Goal: Information Seeking & Learning: Learn about a topic

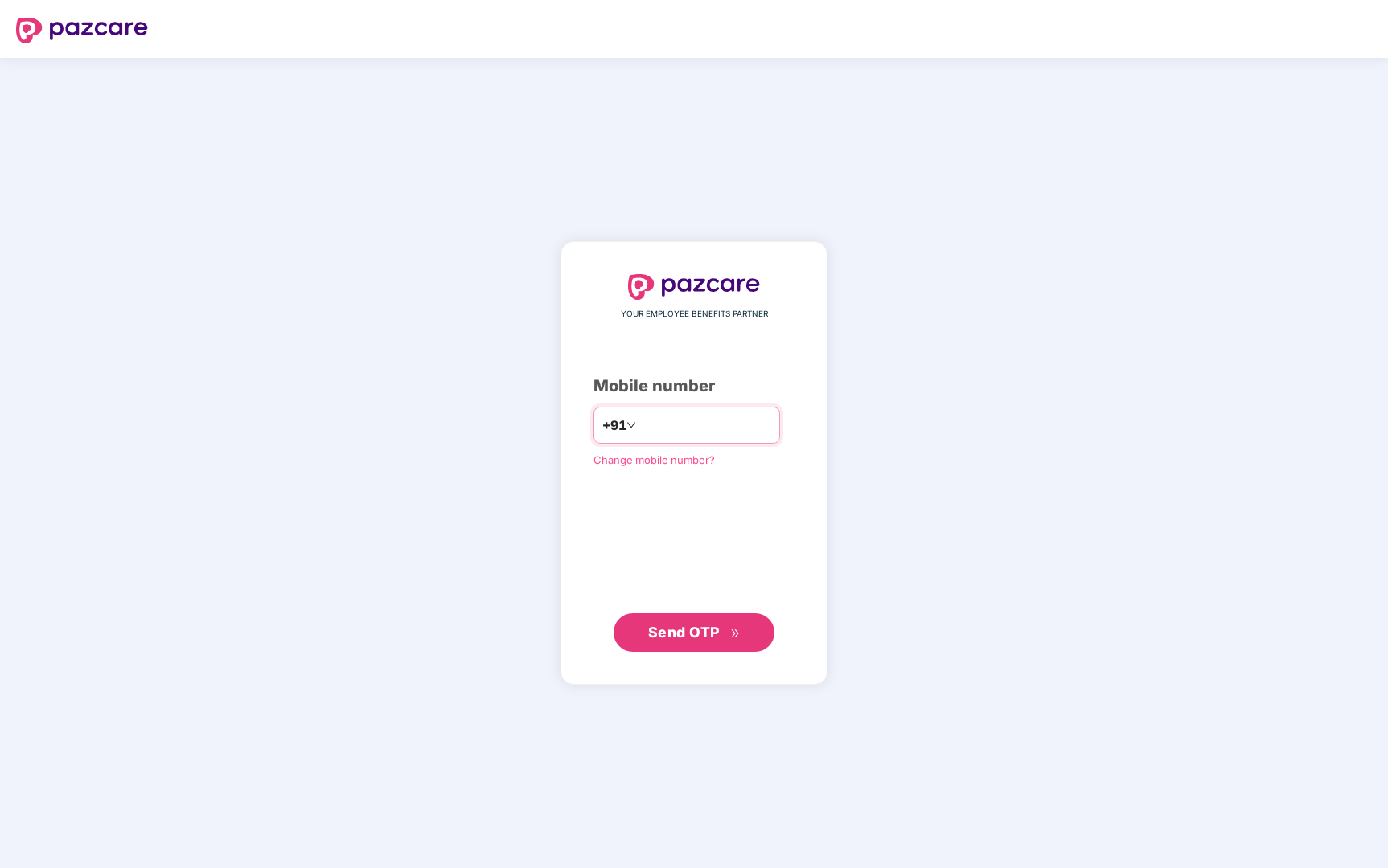
click at [661, 433] on input "number" at bounding box center [705, 425] width 132 height 26
type input "**********"
click at [714, 649] on button "Send OTP" at bounding box center [694, 632] width 161 height 39
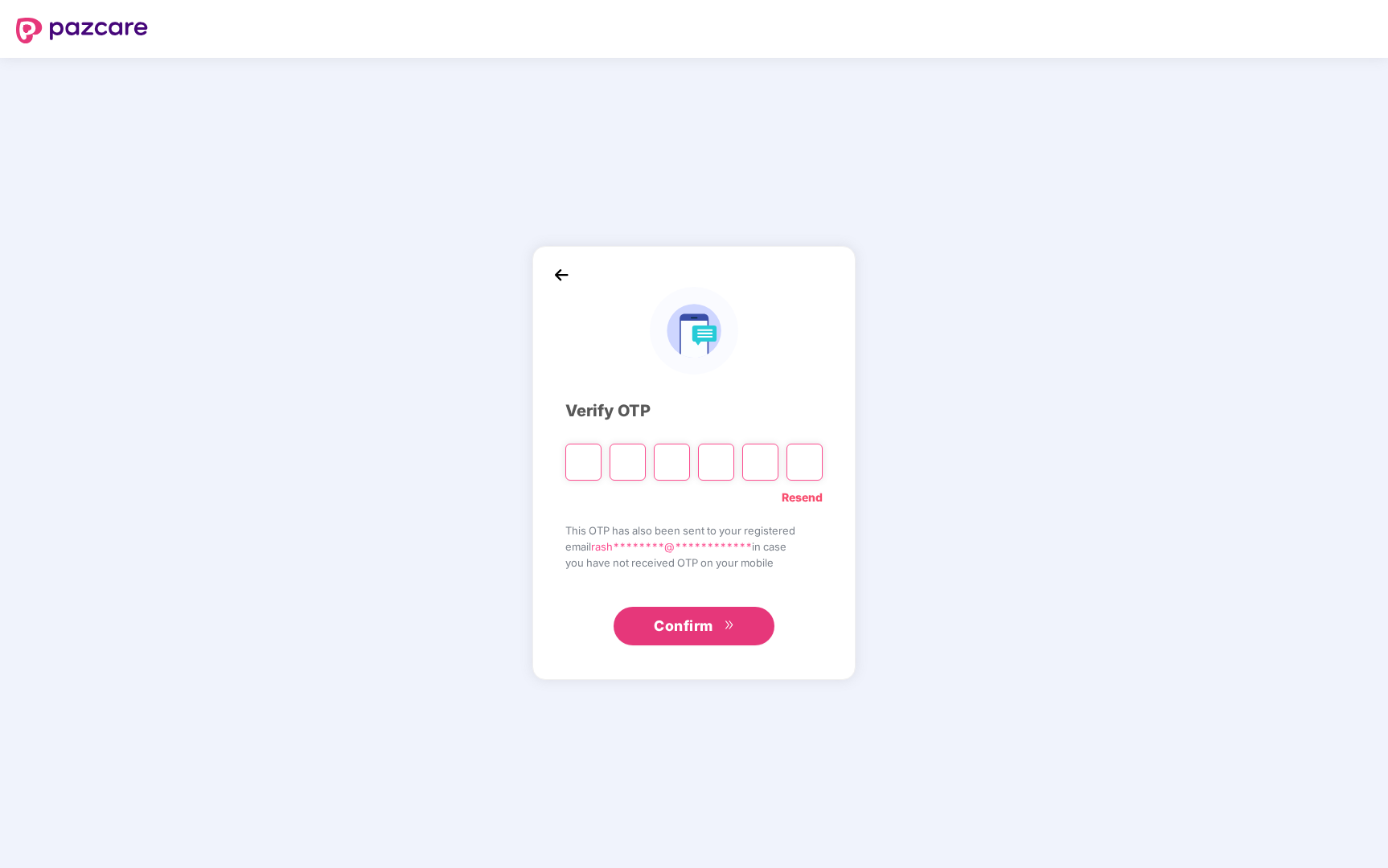
type input "*"
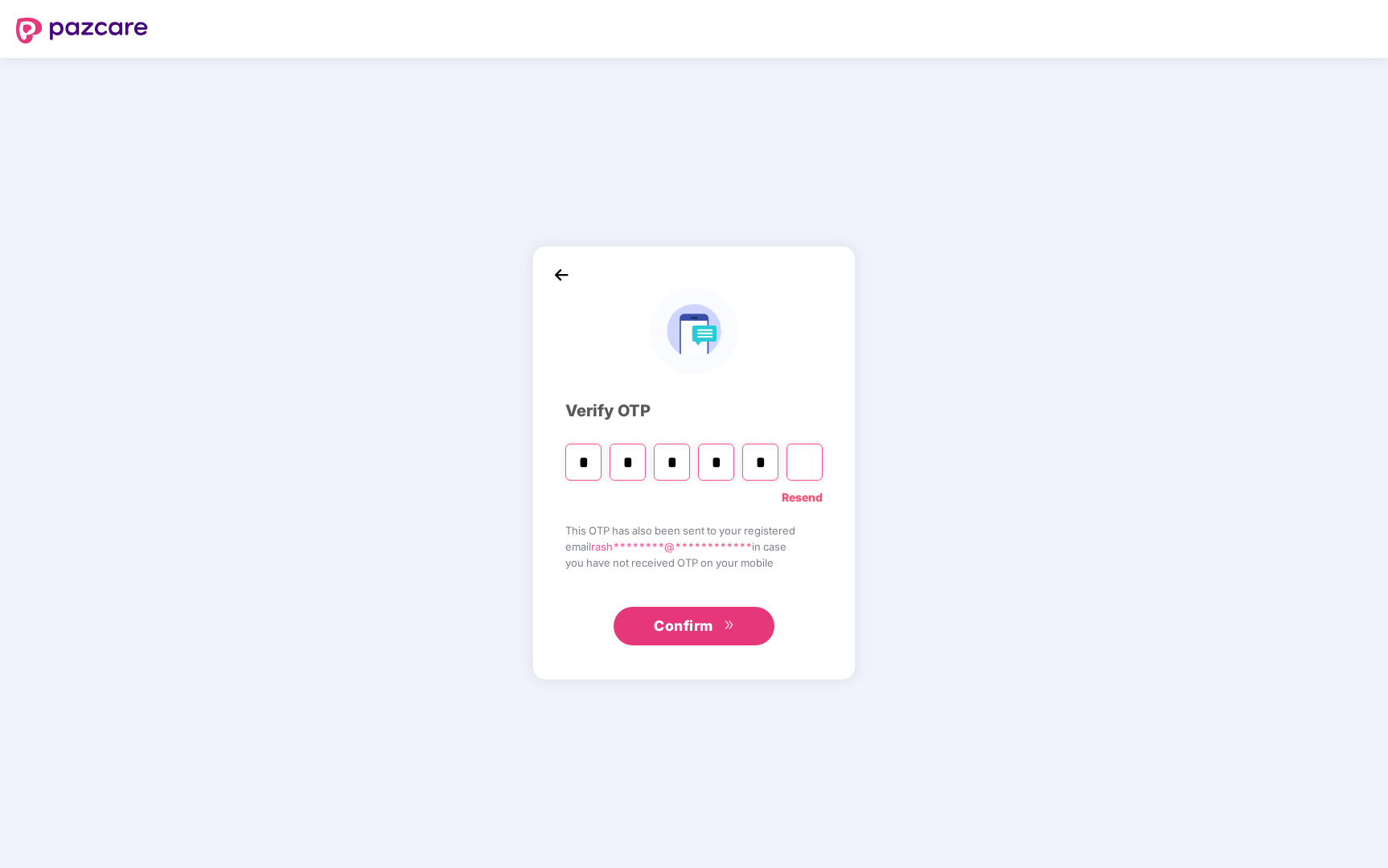
type input "*"
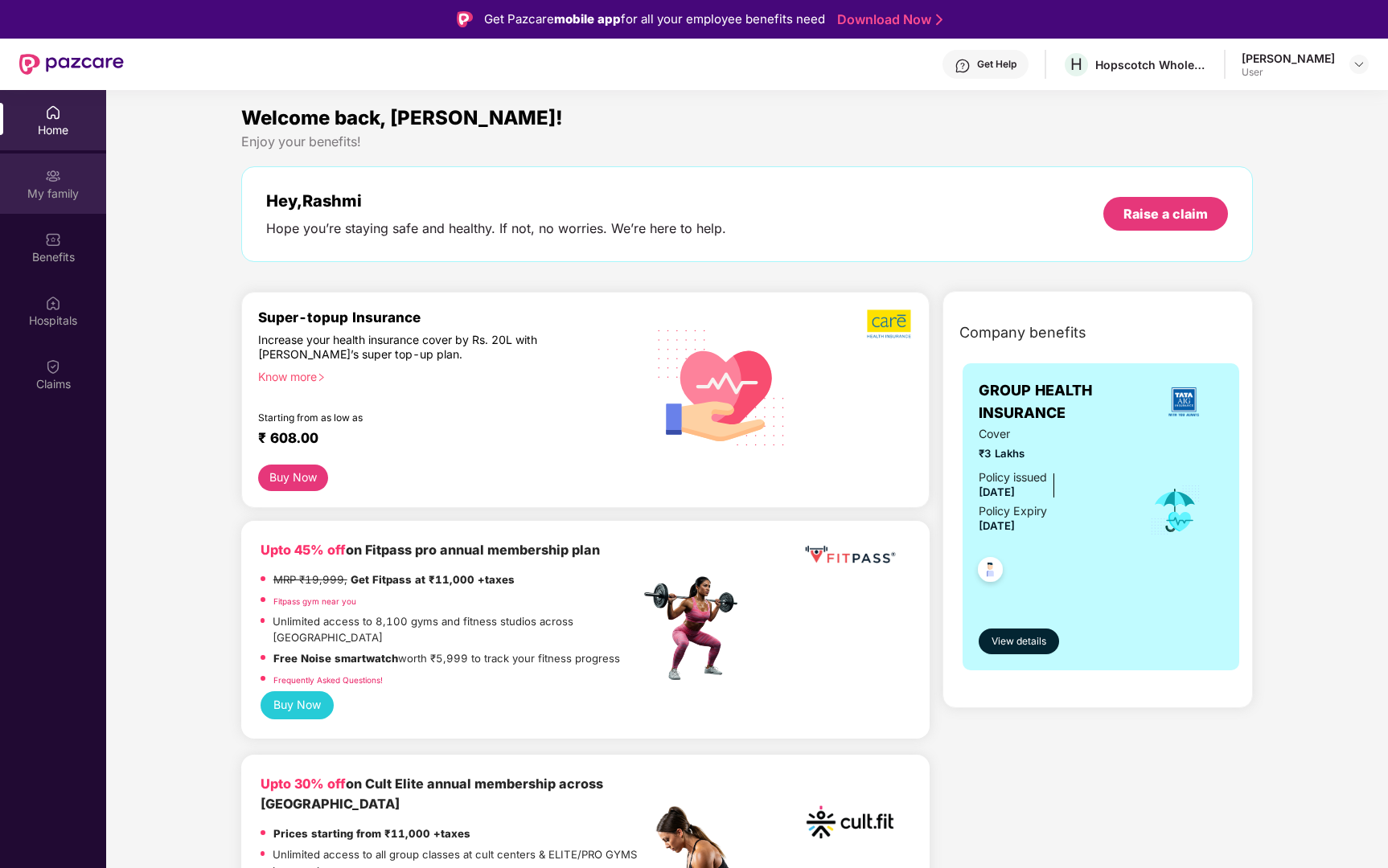
click at [34, 172] on div "My family" at bounding box center [53, 183] width 106 height 60
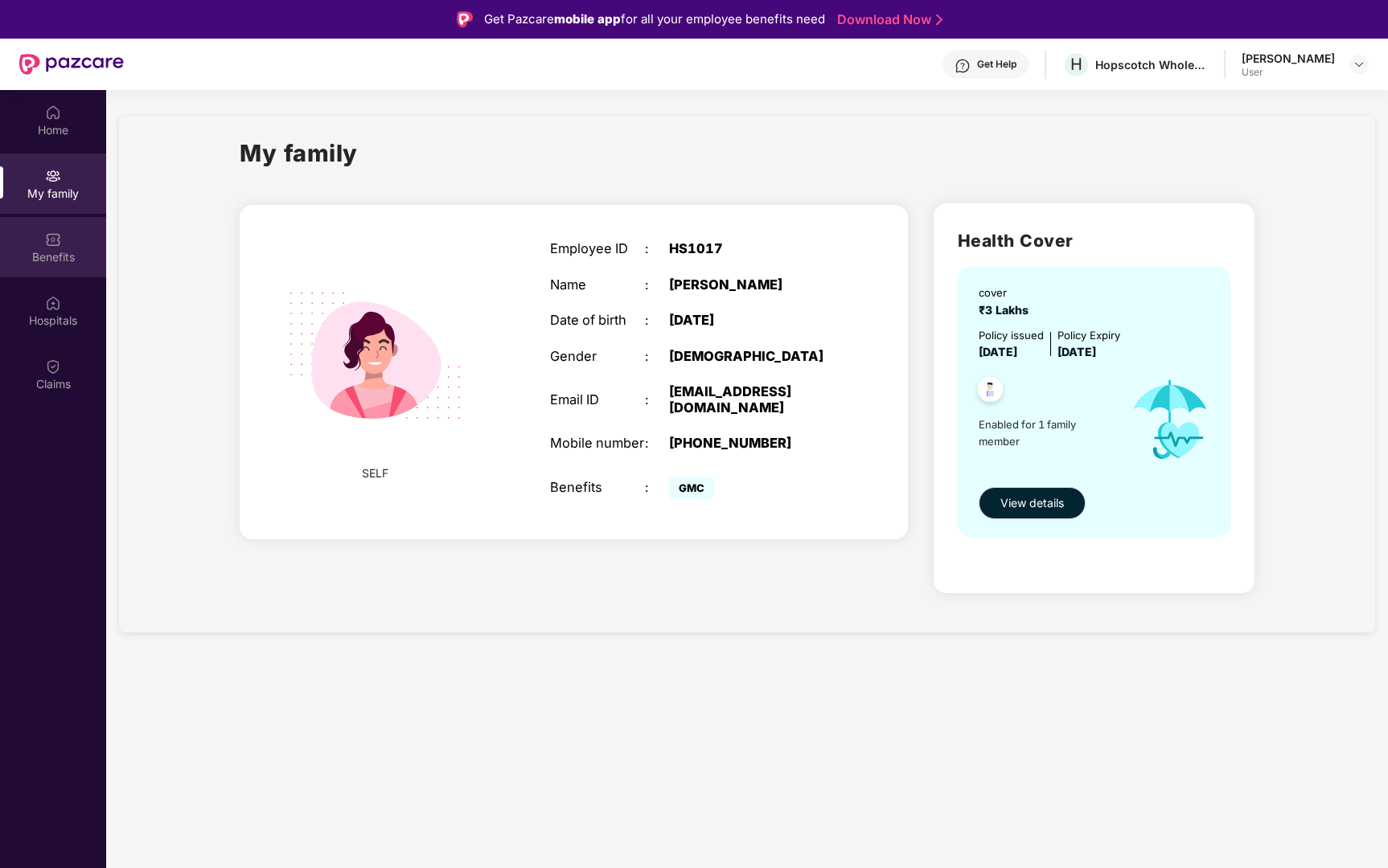
click at [43, 232] on div "Benefits" at bounding box center [53, 246] width 106 height 60
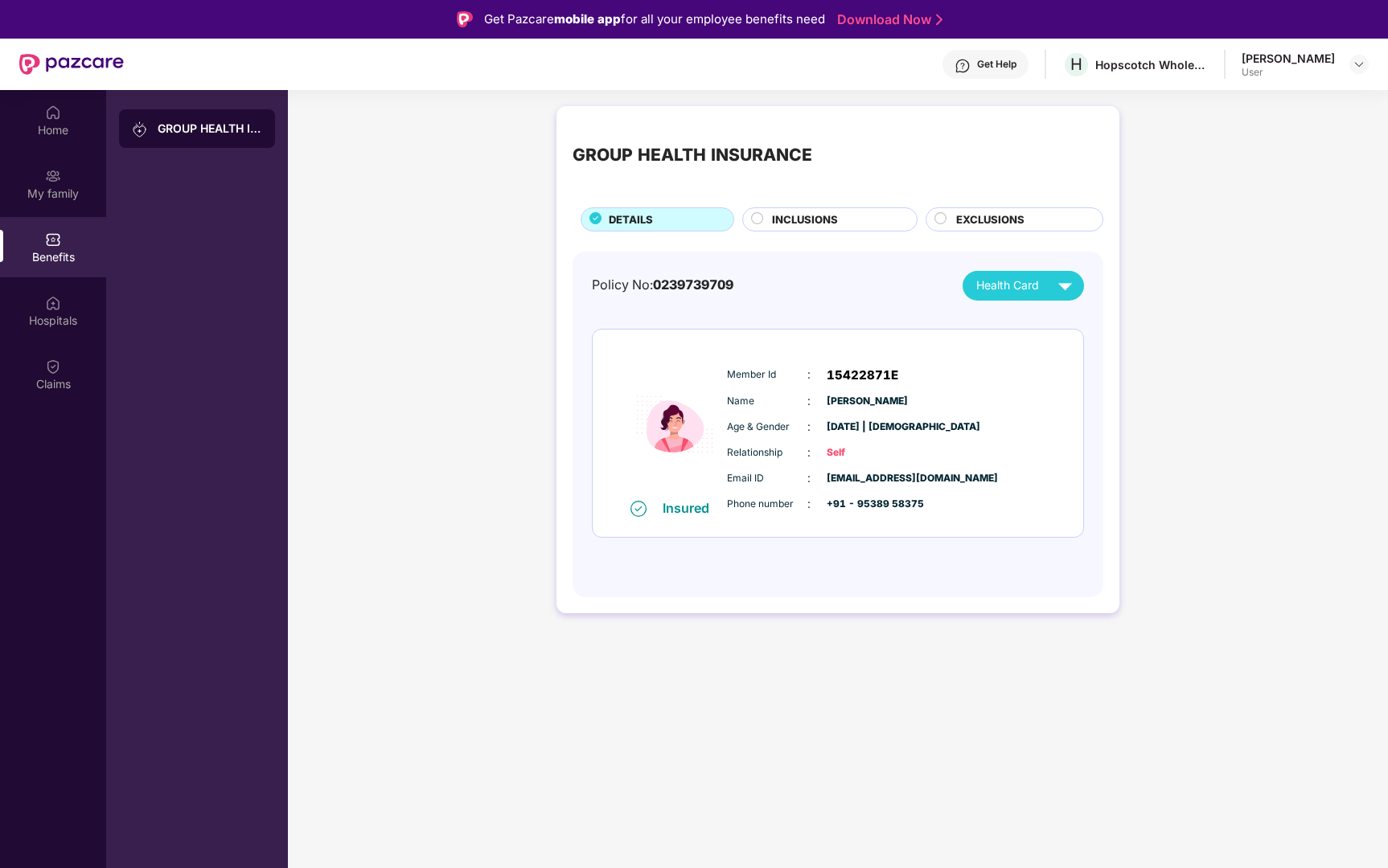
click at [800, 222] on span "INCLUSIONS" at bounding box center [805, 220] width 66 height 17
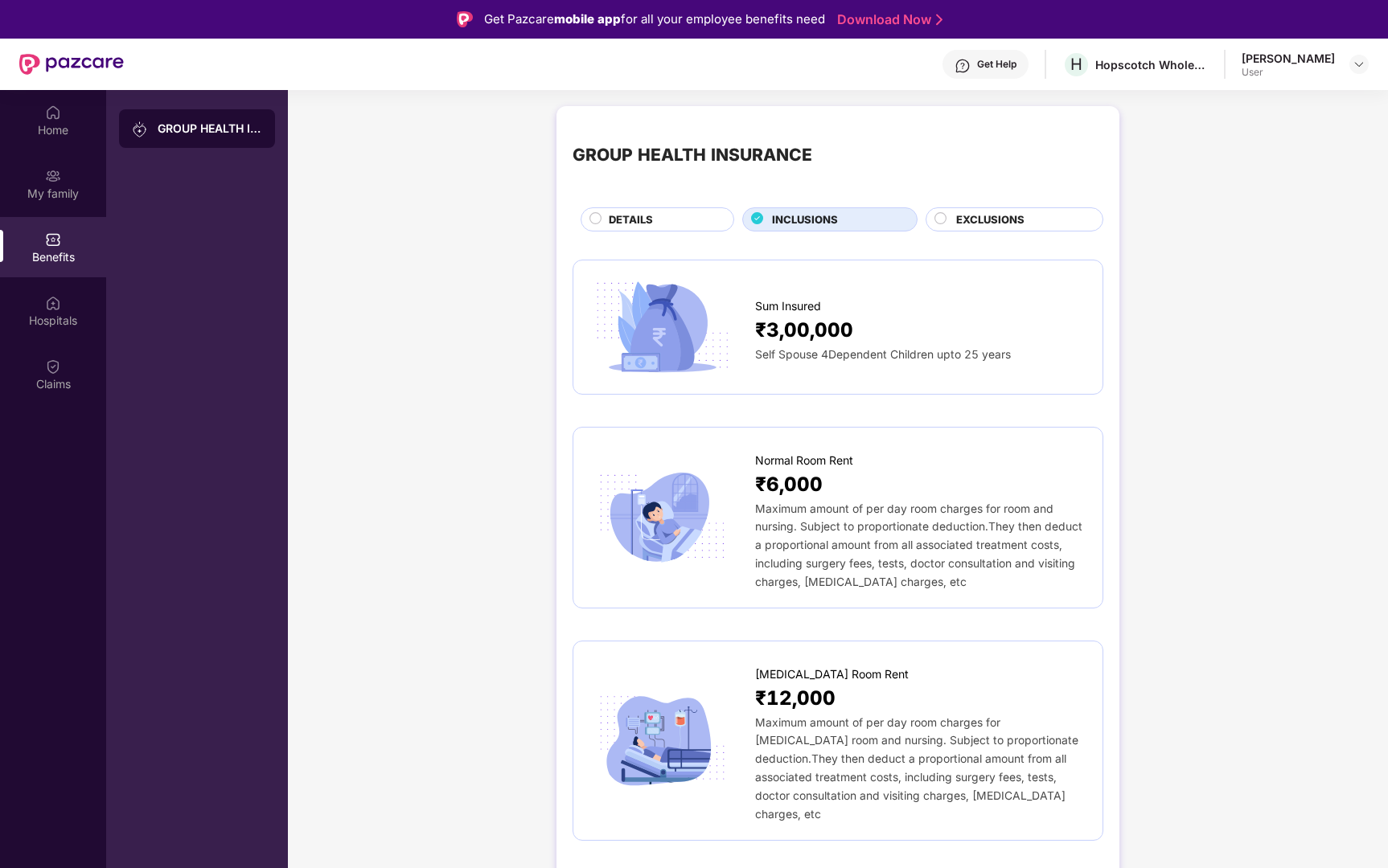
click at [964, 218] on span "EXCLUSIONS" at bounding box center [990, 220] width 68 height 17
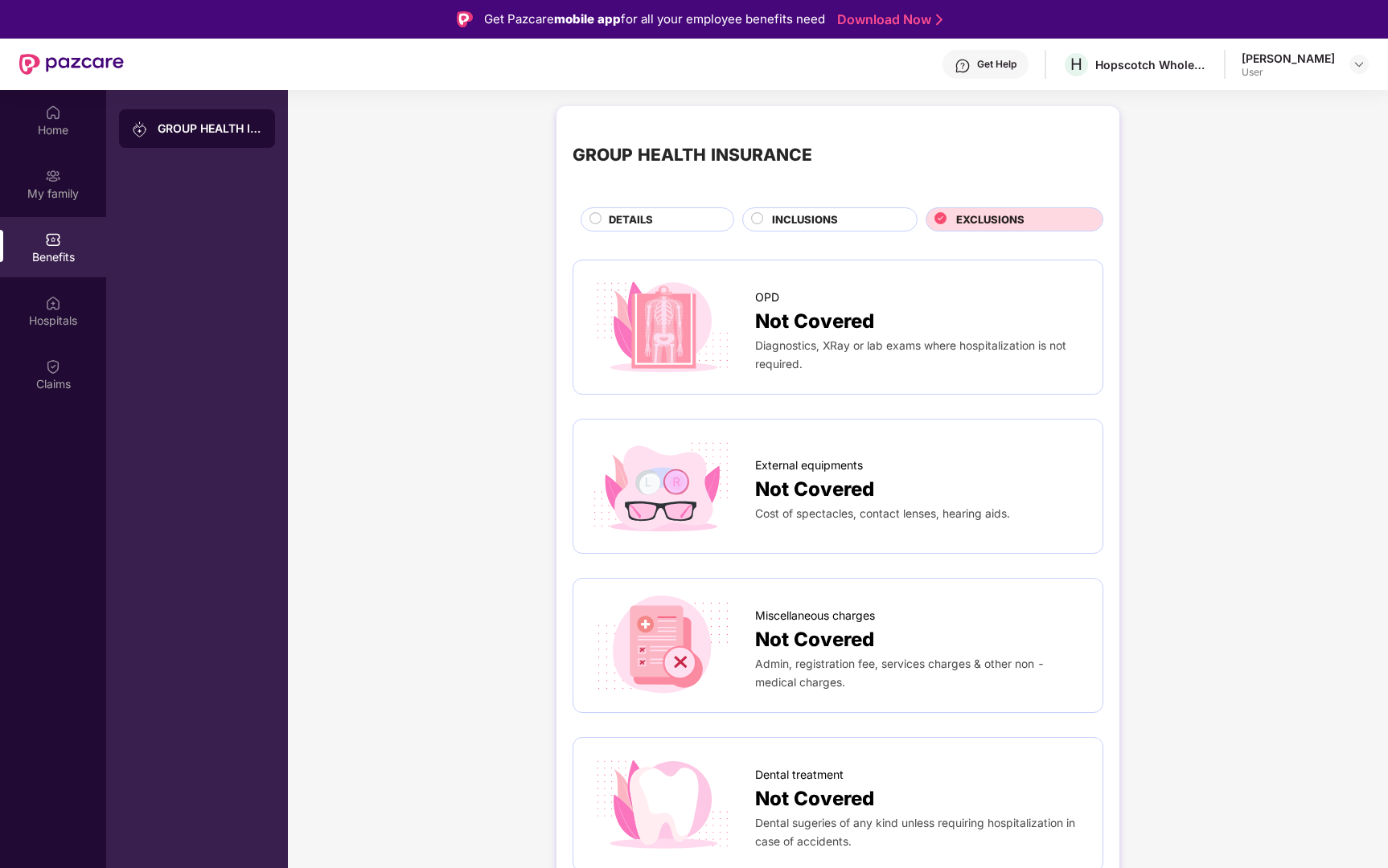
click at [630, 219] on span "DETAILS" at bounding box center [631, 220] width 44 height 17
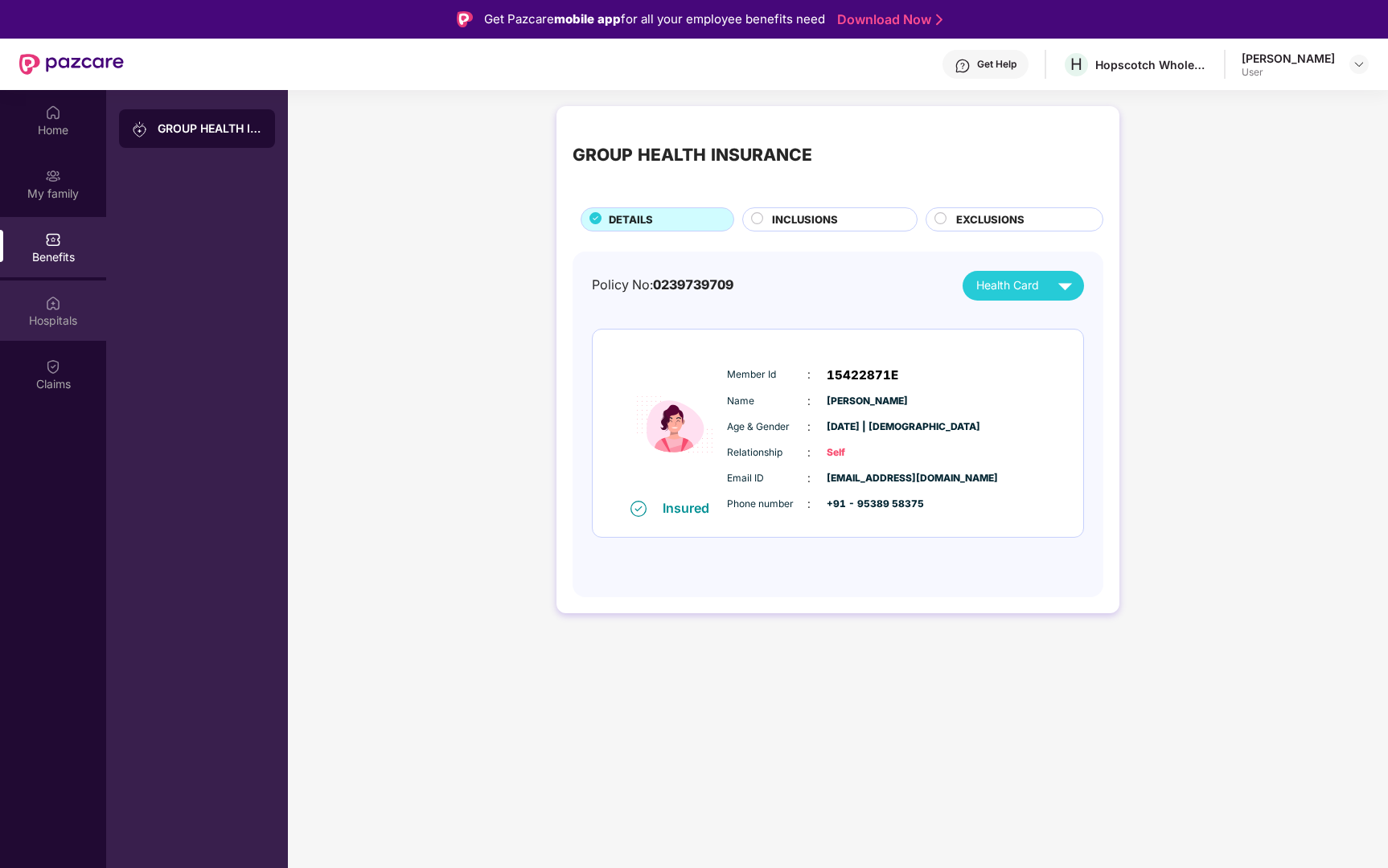
click at [37, 327] on div "Hospitals" at bounding box center [53, 320] width 106 height 16
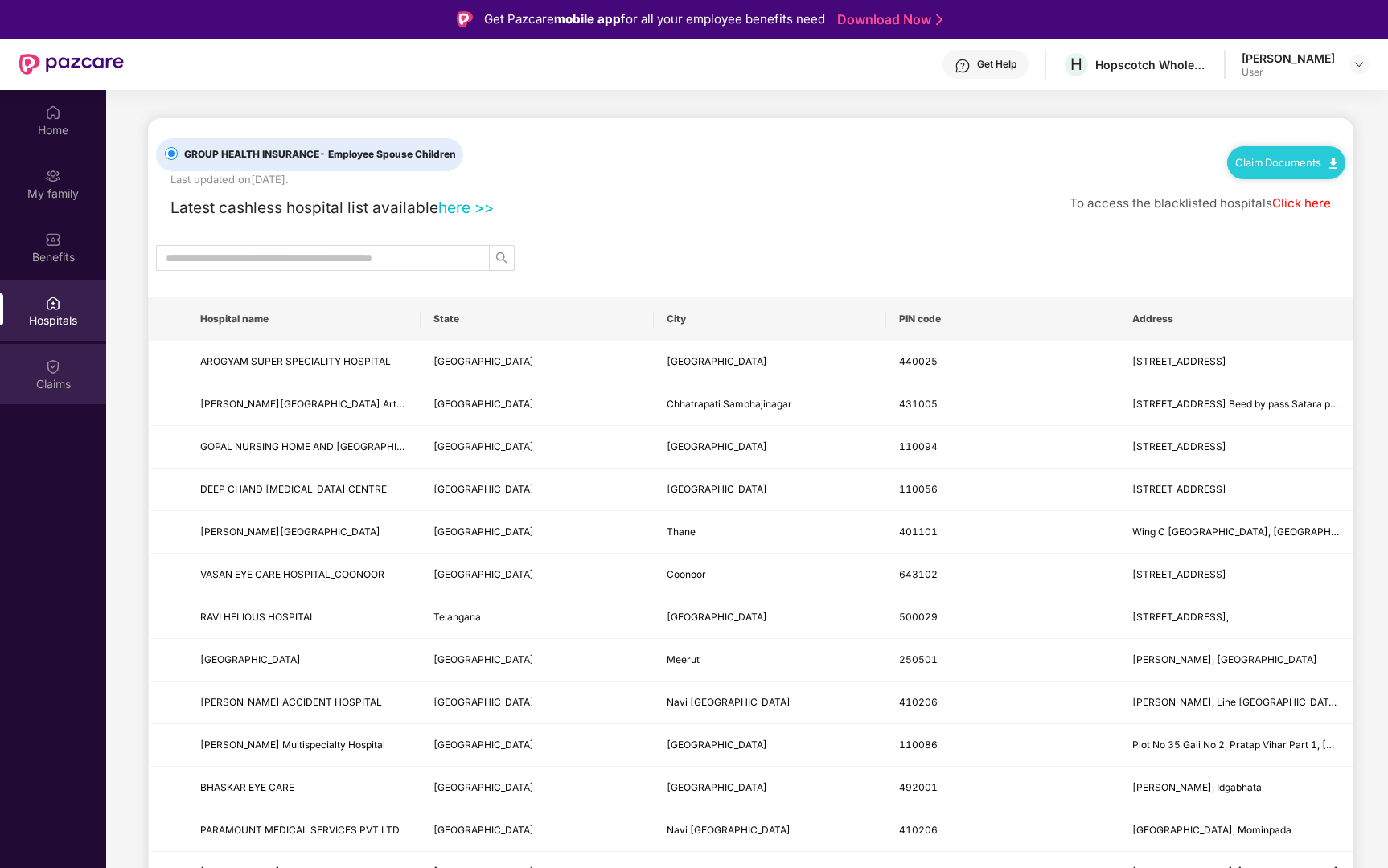
click at [40, 373] on div "Claims" at bounding box center [53, 374] width 106 height 60
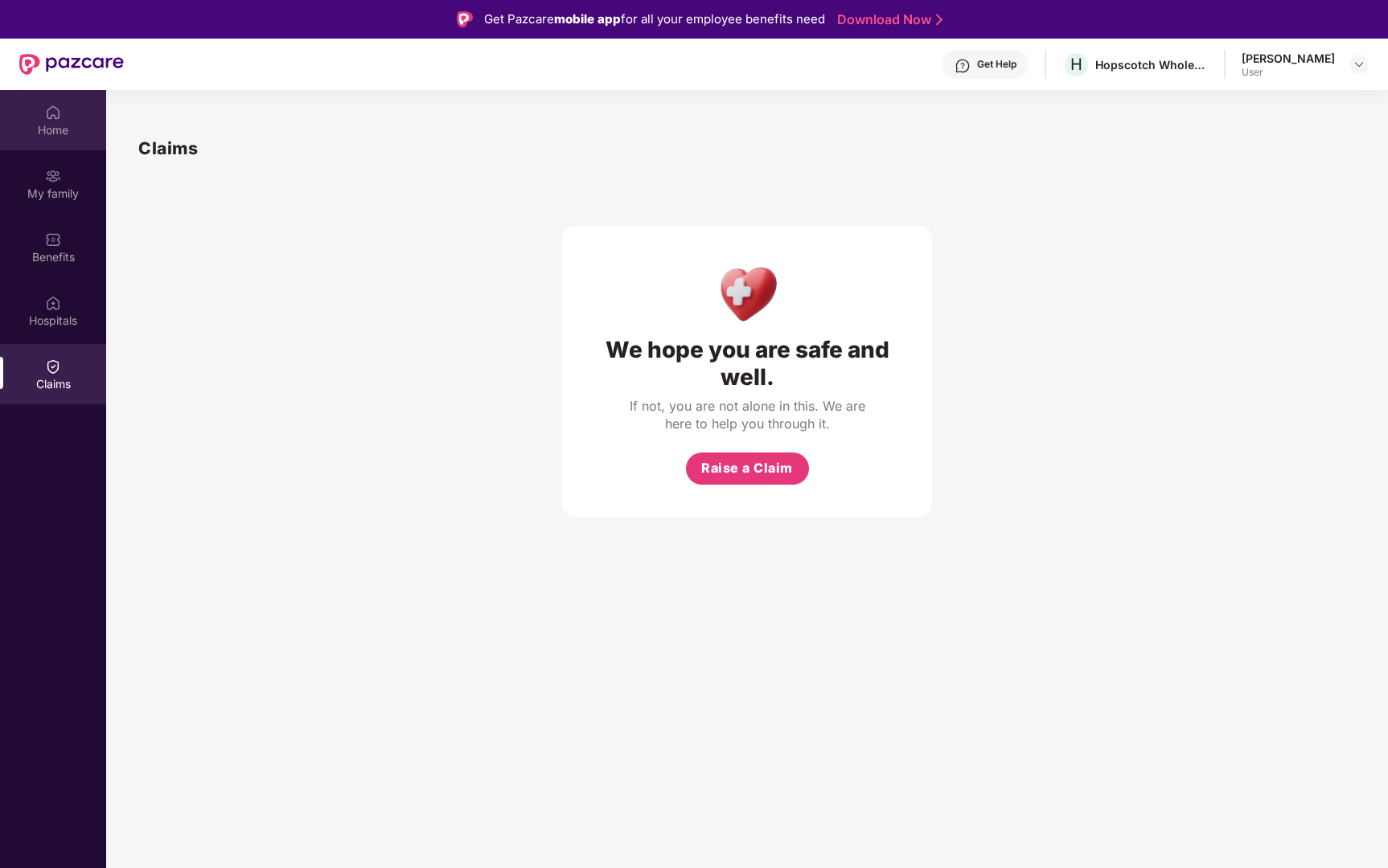
click at [66, 136] on div "Home" at bounding box center [53, 129] width 106 height 16
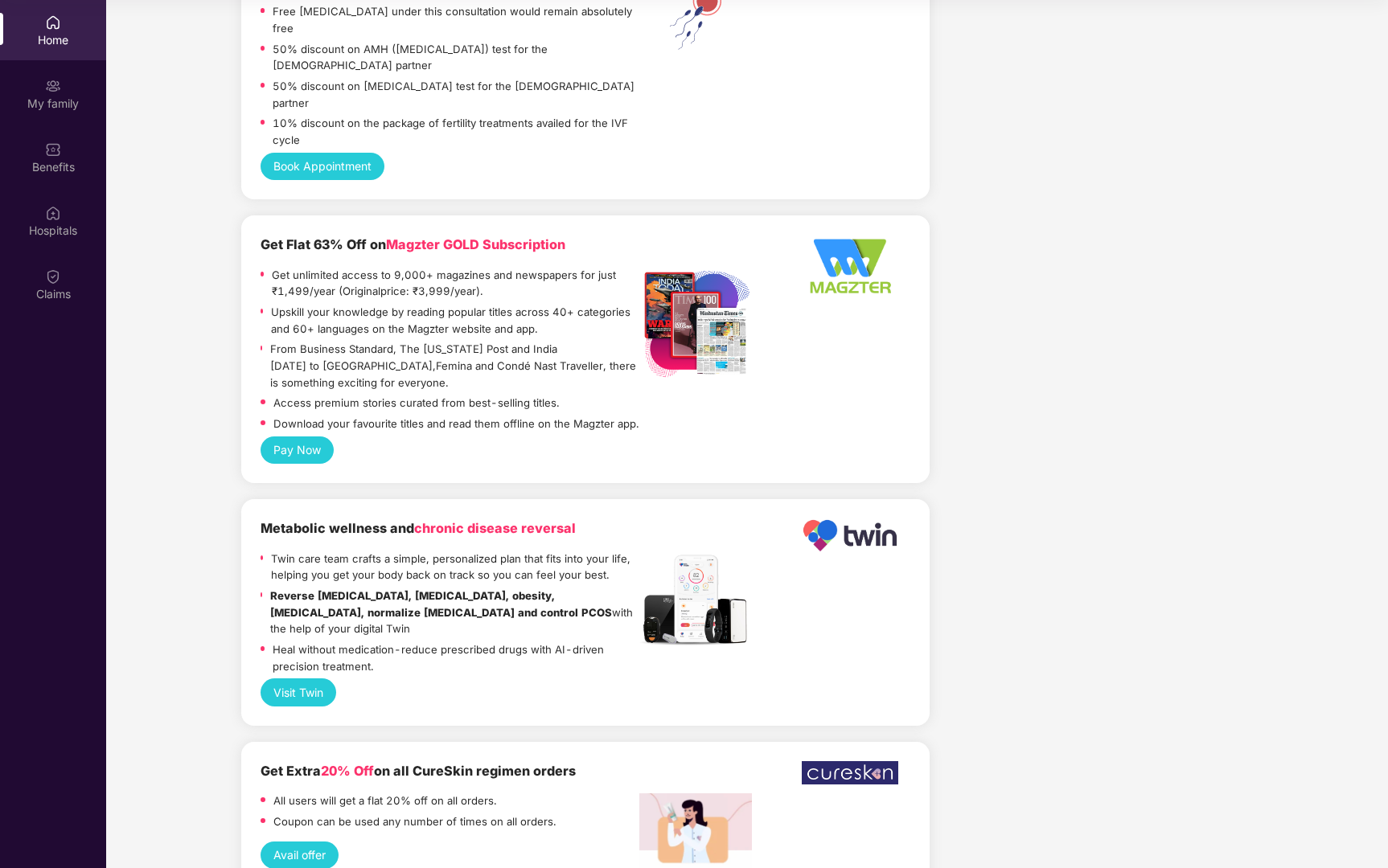
scroll to position [90, 0]
click at [50, 97] on div "My family" at bounding box center [53, 103] width 106 height 16
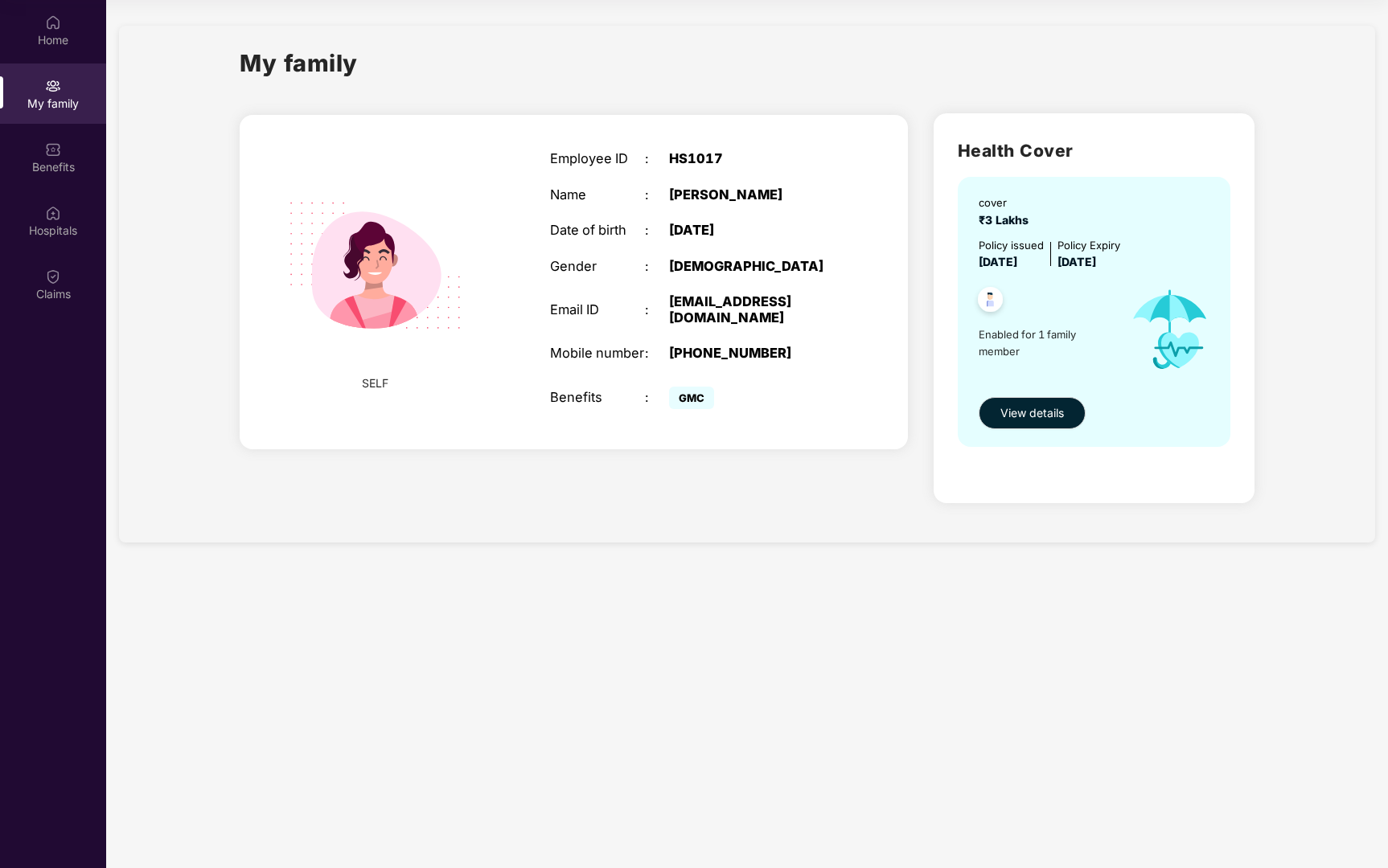
scroll to position [0, 0]
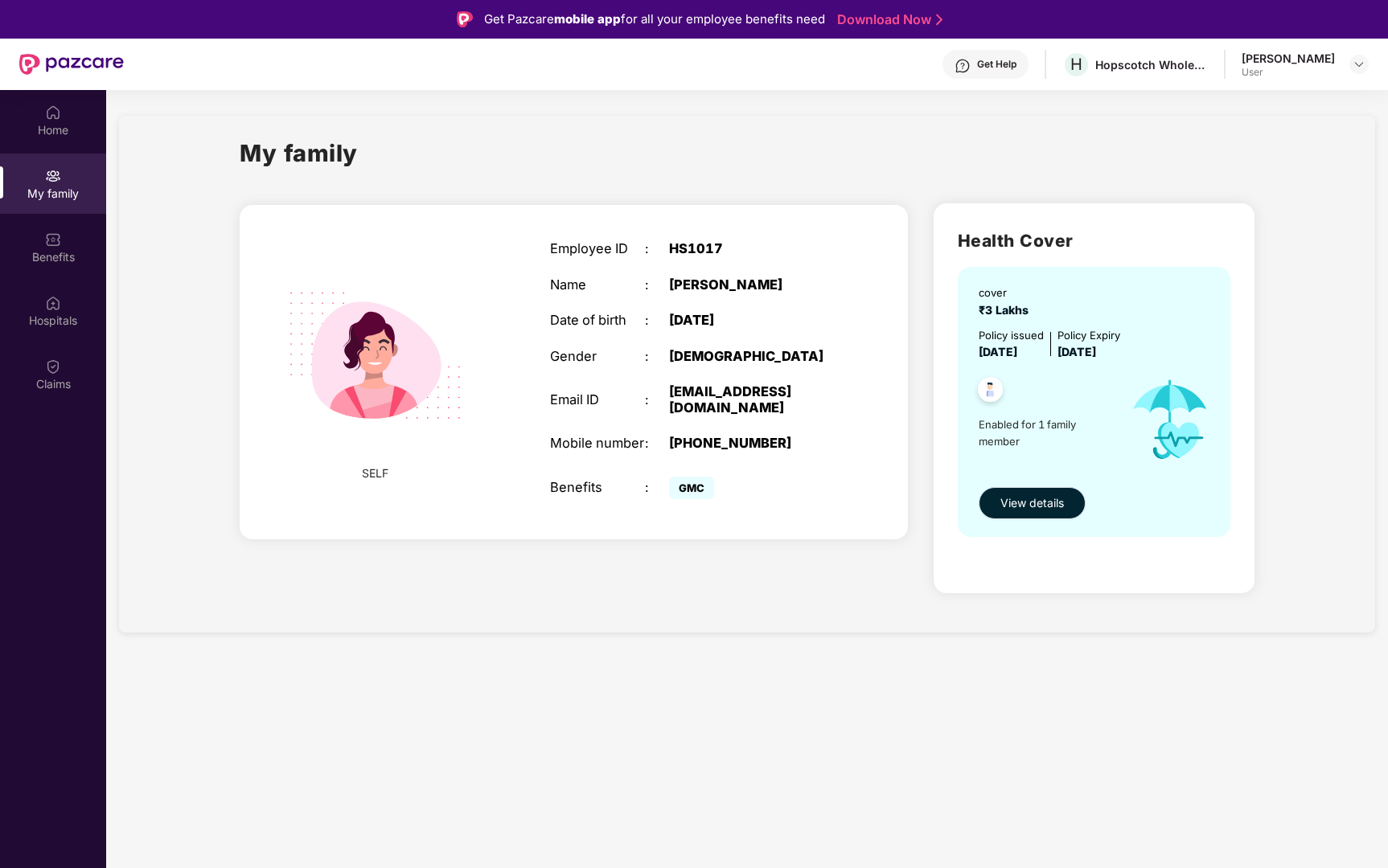
click at [1018, 501] on span "View details" at bounding box center [1032, 503] width 64 height 18
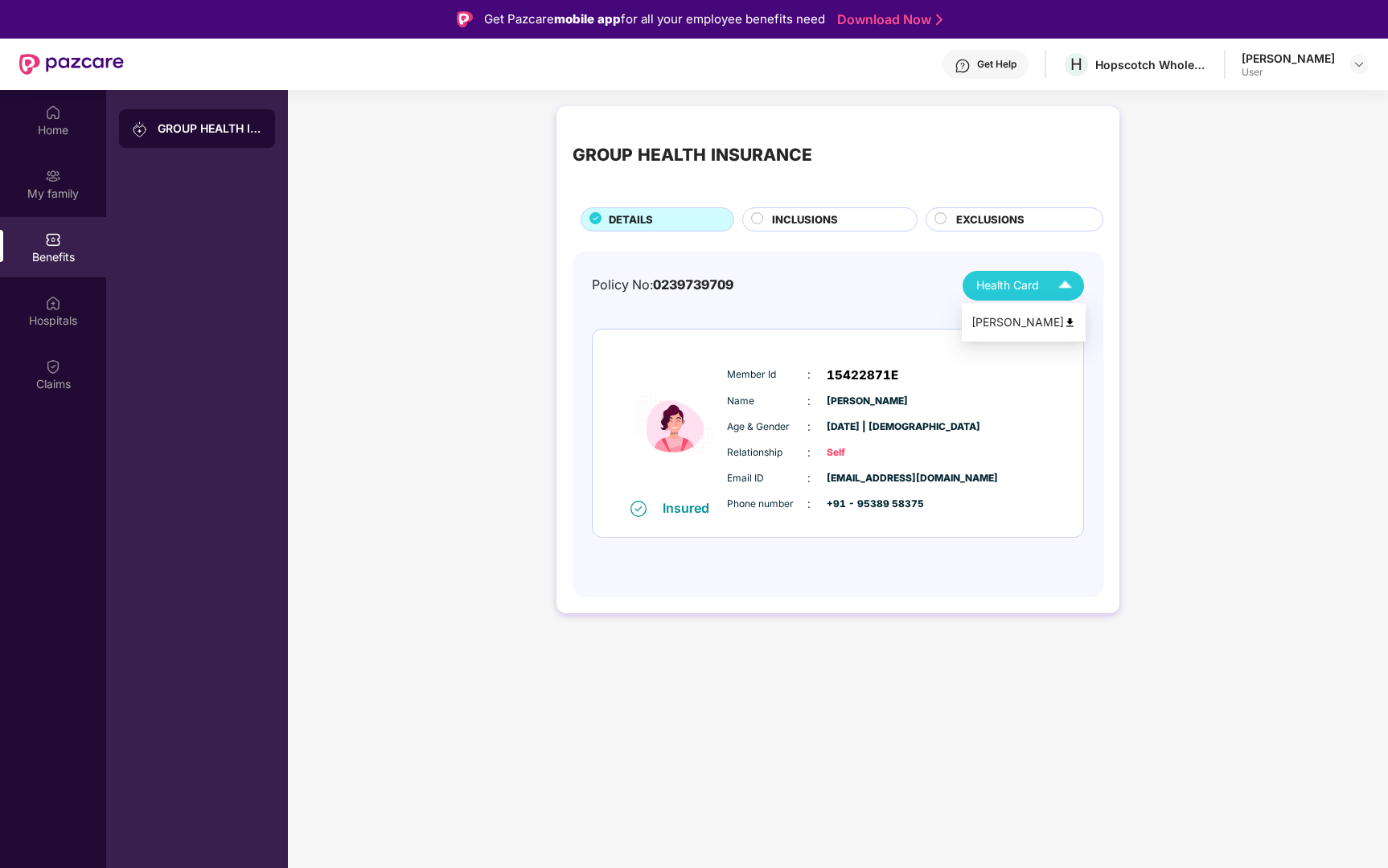
click at [1043, 274] on div "Health Card" at bounding box center [1028, 286] width 103 height 29
click at [830, 218] on span "INCLUSIONS" at bounding box center [805, 220] width 66 height 17
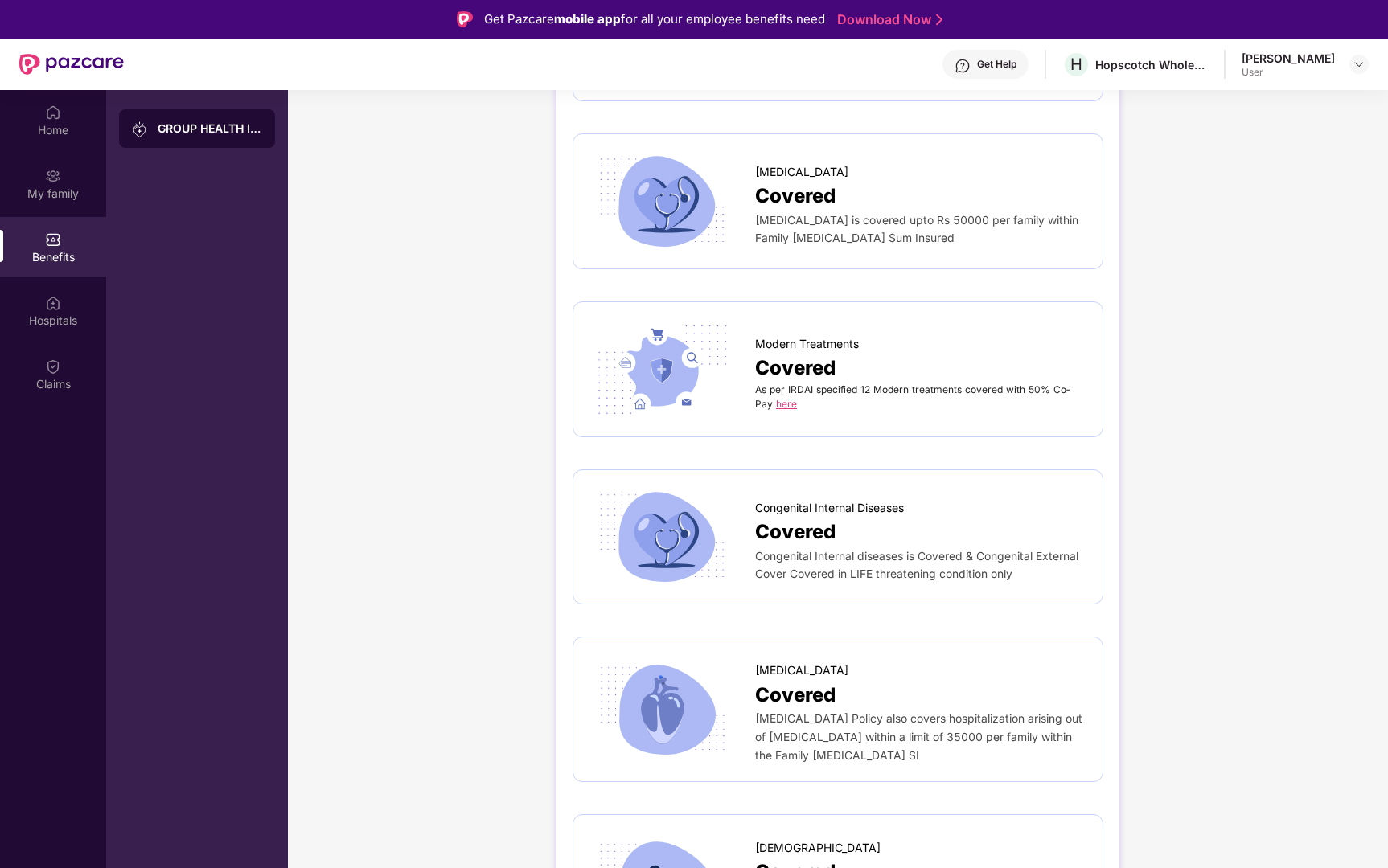
scroll to position [3176, 0]
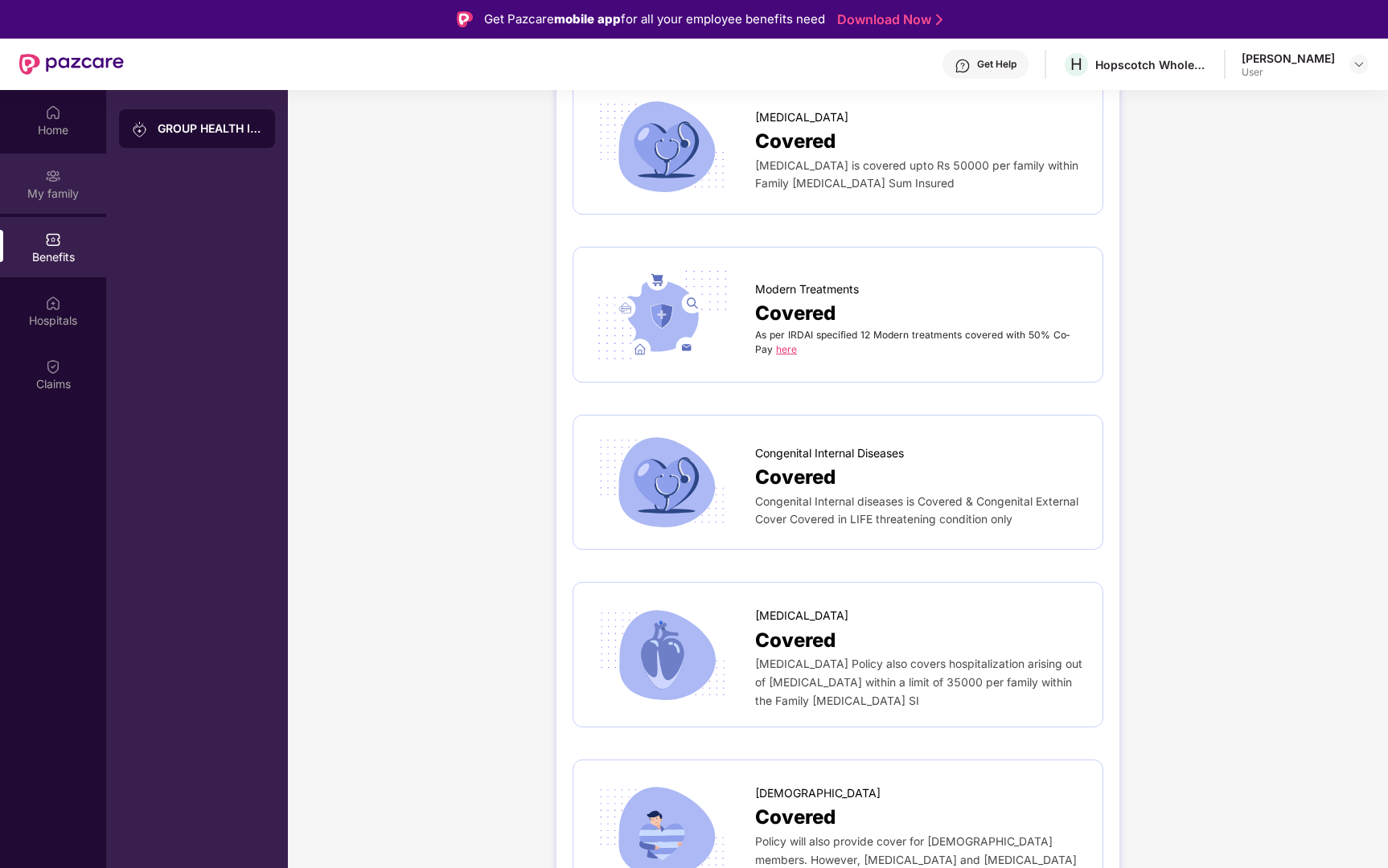
click at [47, 193] on div "My family" at bounding box center [53, 193] width 106 height 16
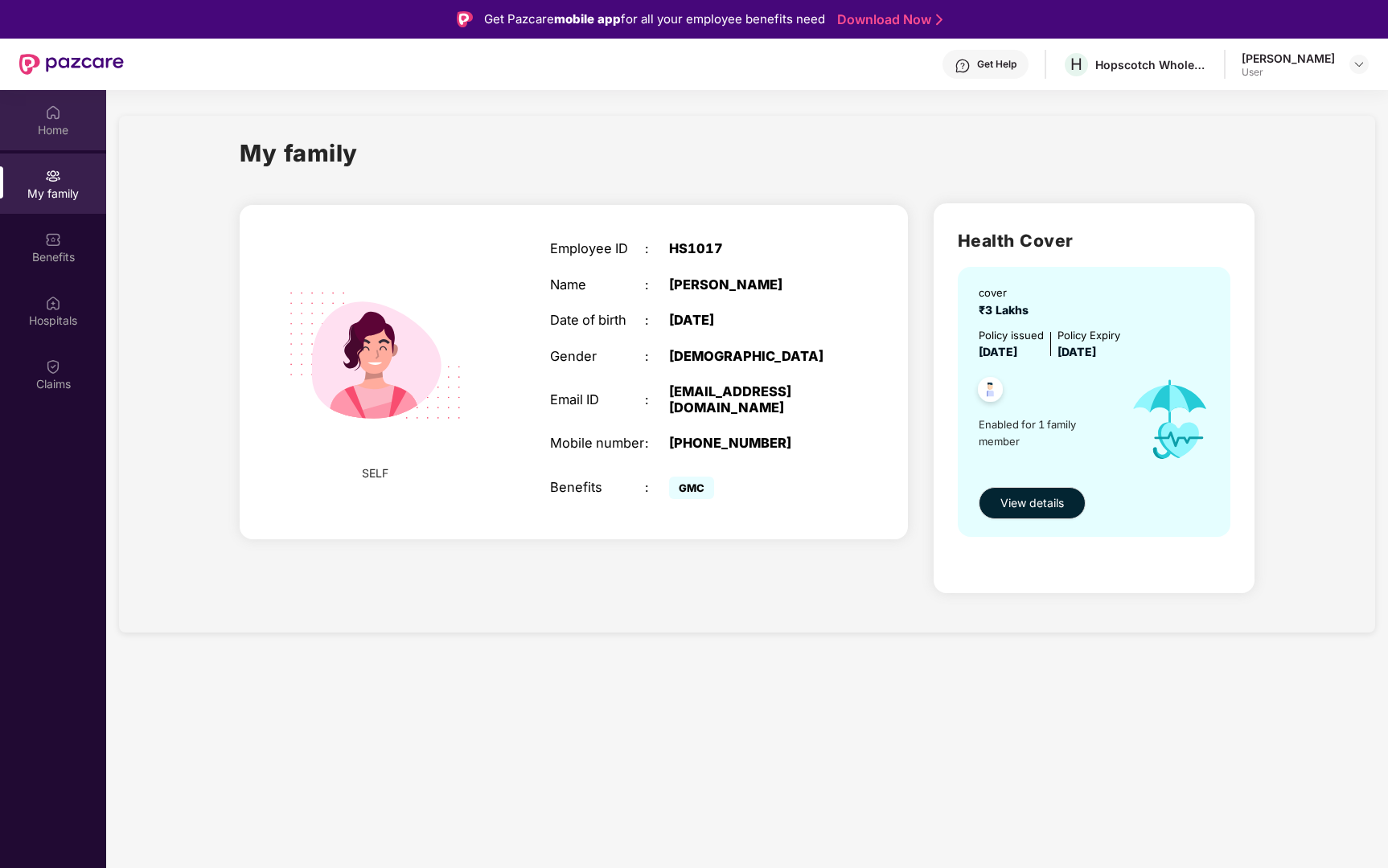
click at [50, 123] on div "Home" at bounding box center [53, 129] width 106 height 16
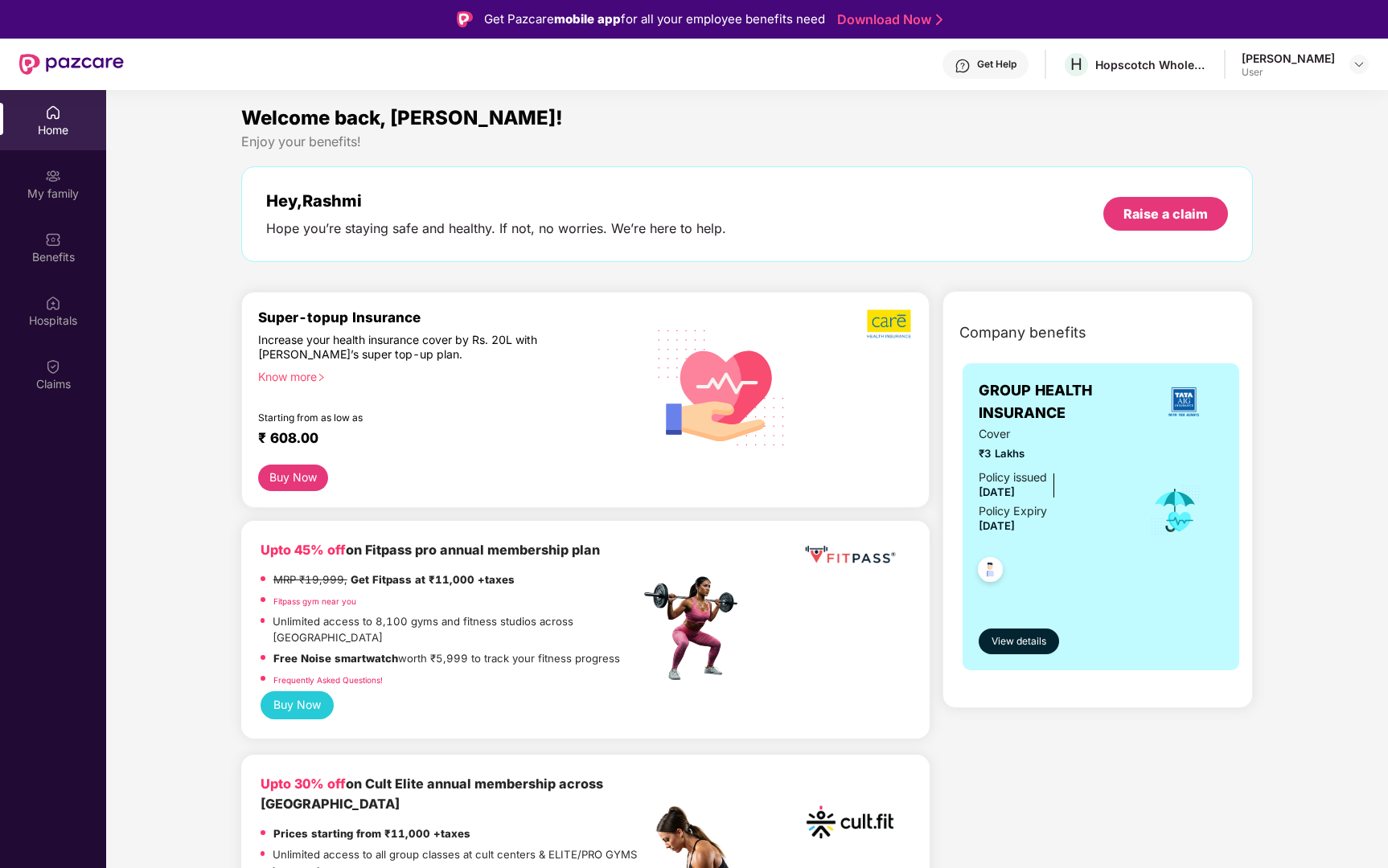
click at [289, 371] on div "Know more" at bounding box center [445, 375] width 373 height 11
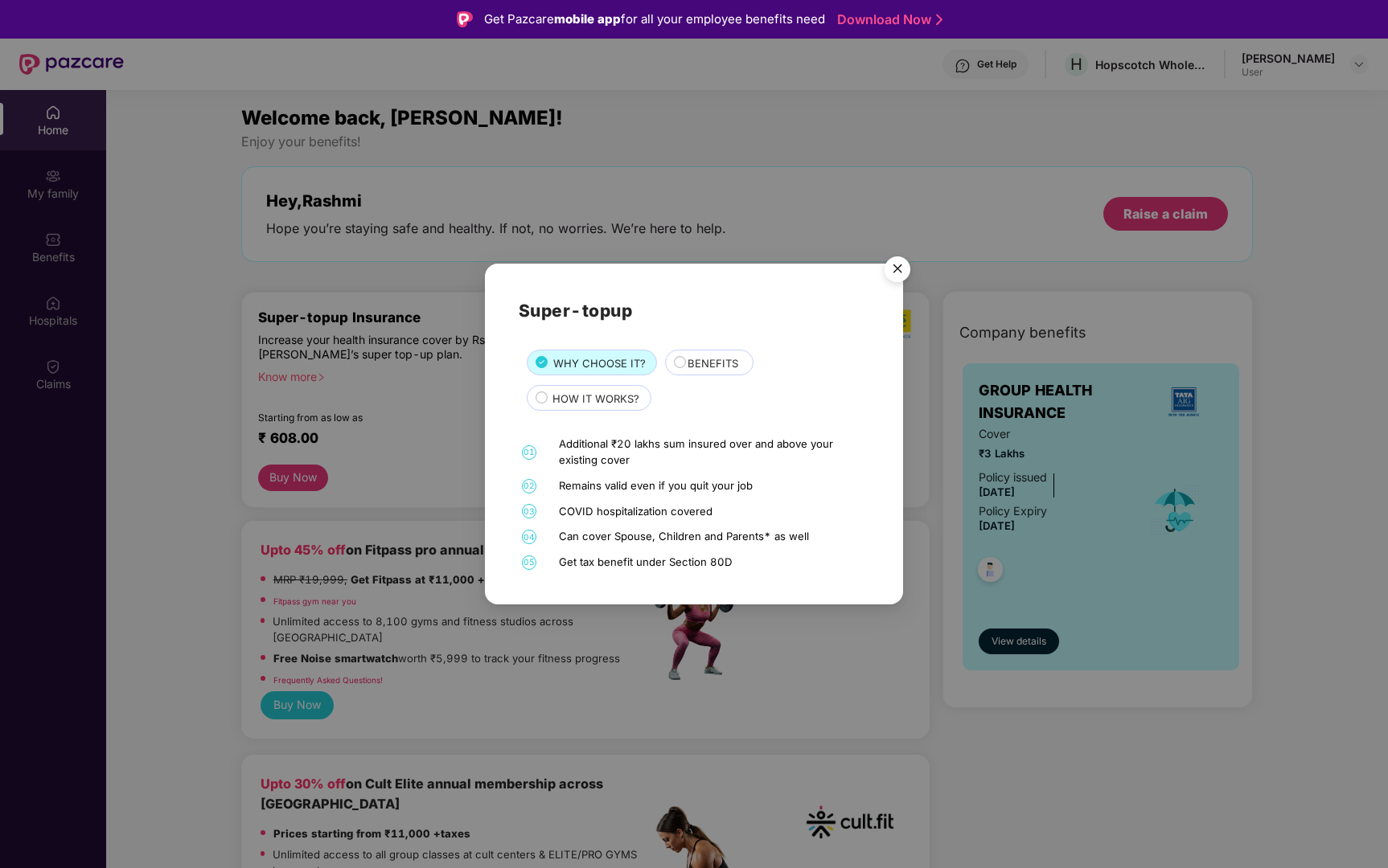
click at [700, 367] on span "BENEFITS" at bounding box center [712, 363] width 51 height 17
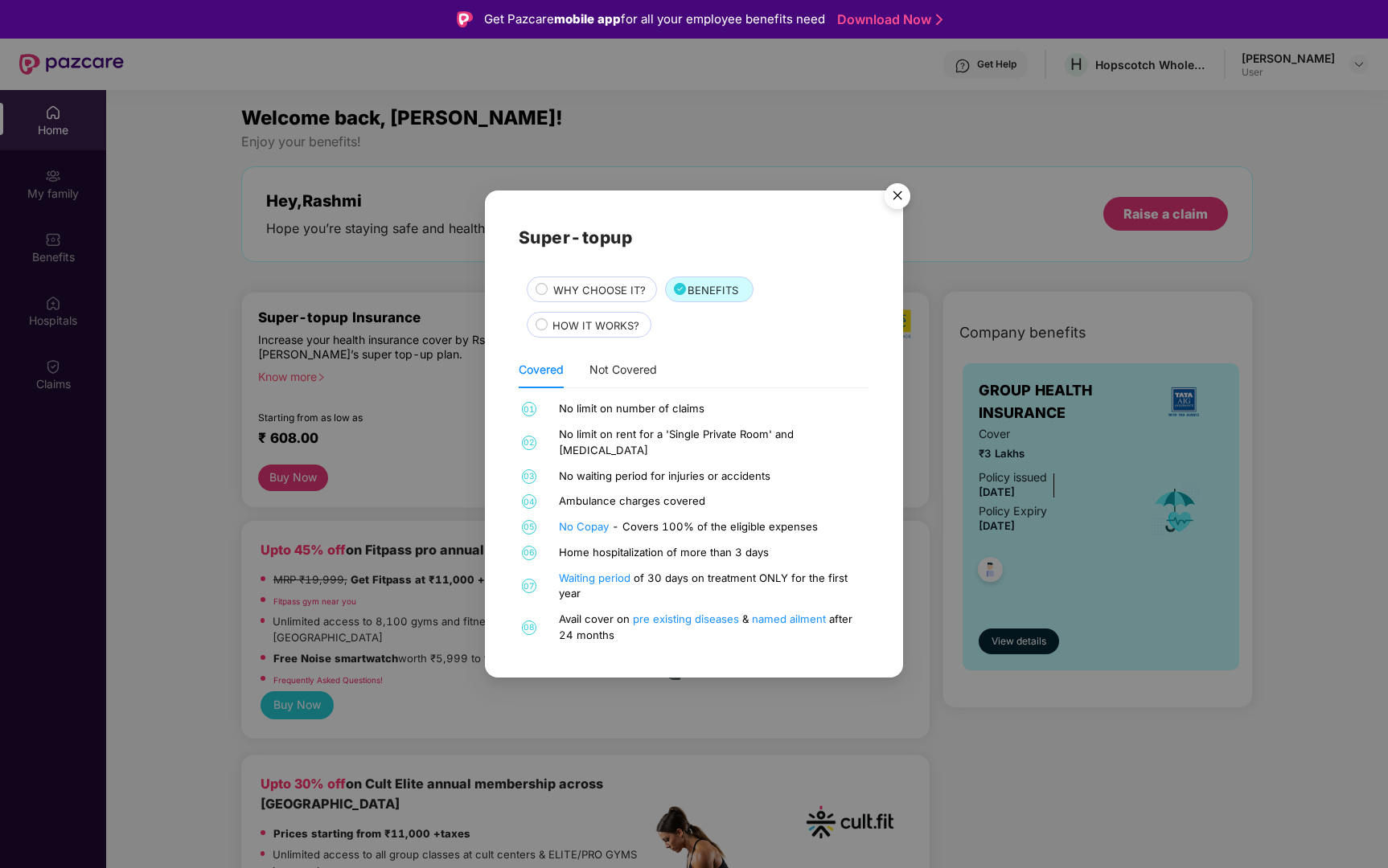
click at [593, 299] on span "WHY CHOOSE IT?" at bounding box center [600, 291] width 92 height 17
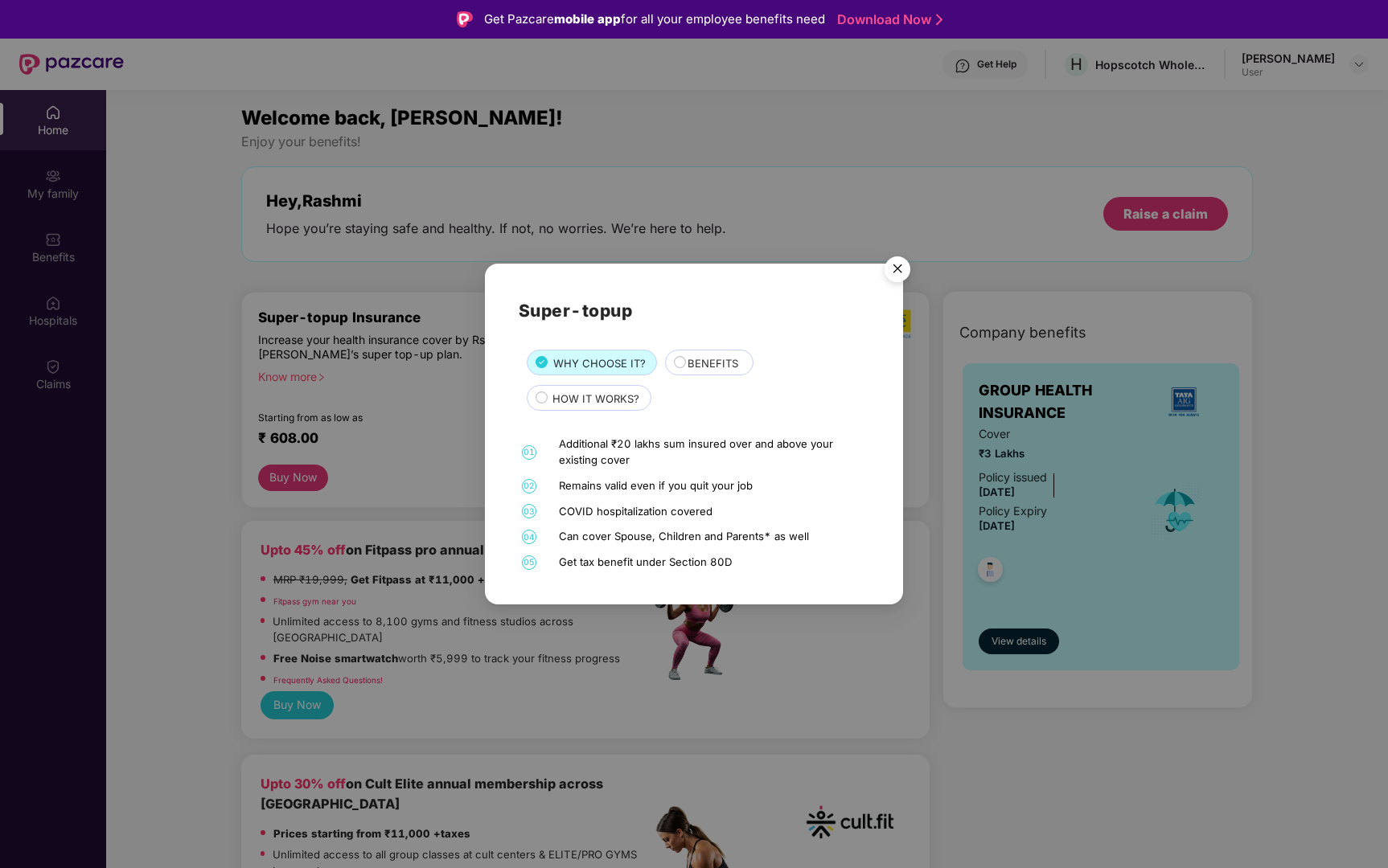
click at [901, 267] on img "Close" at bounding box center [897, 271] width 45 height 45
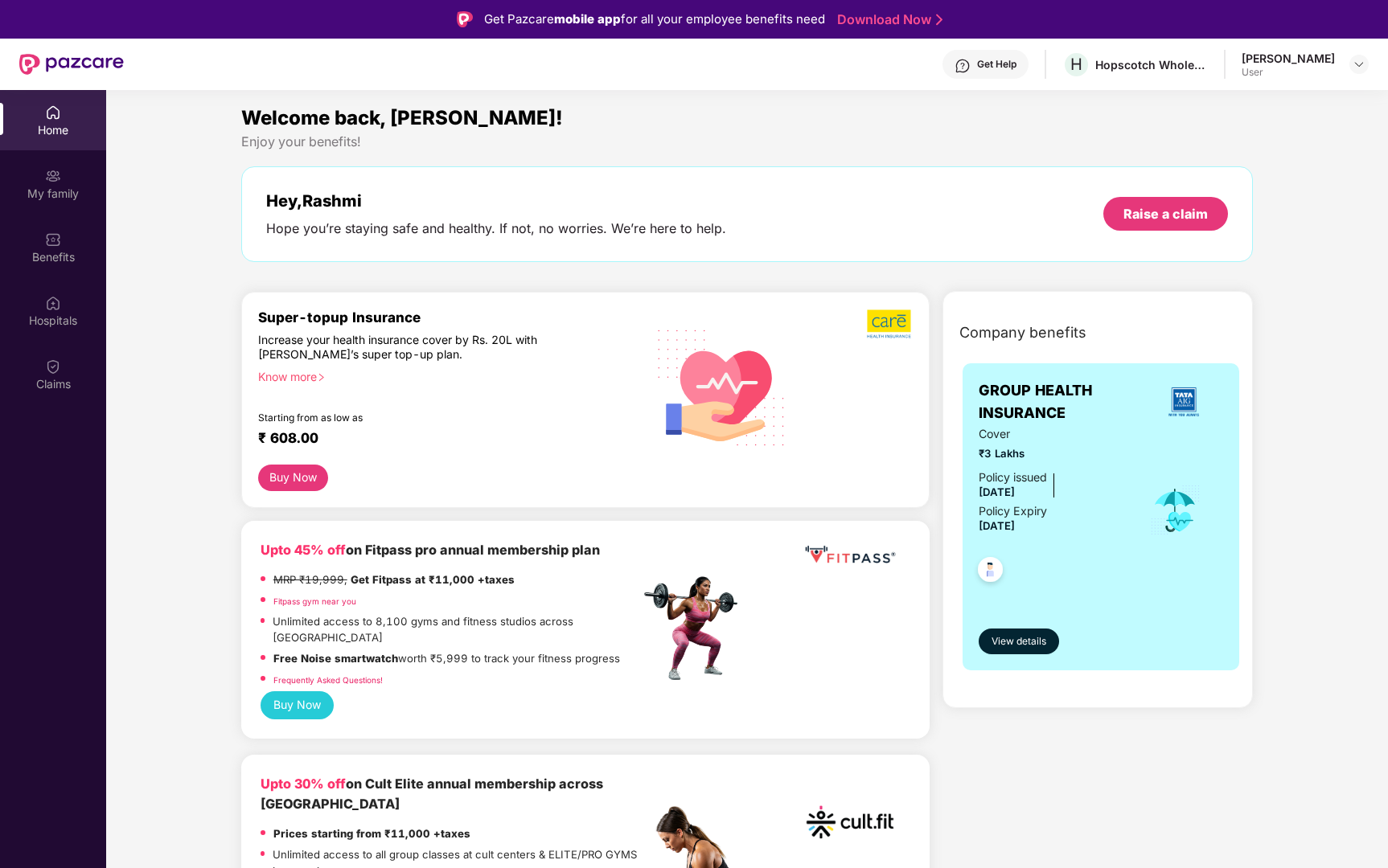
click at [291, 477] on button "Buy Now" at bounding box center [293, 478] width 70 height 27
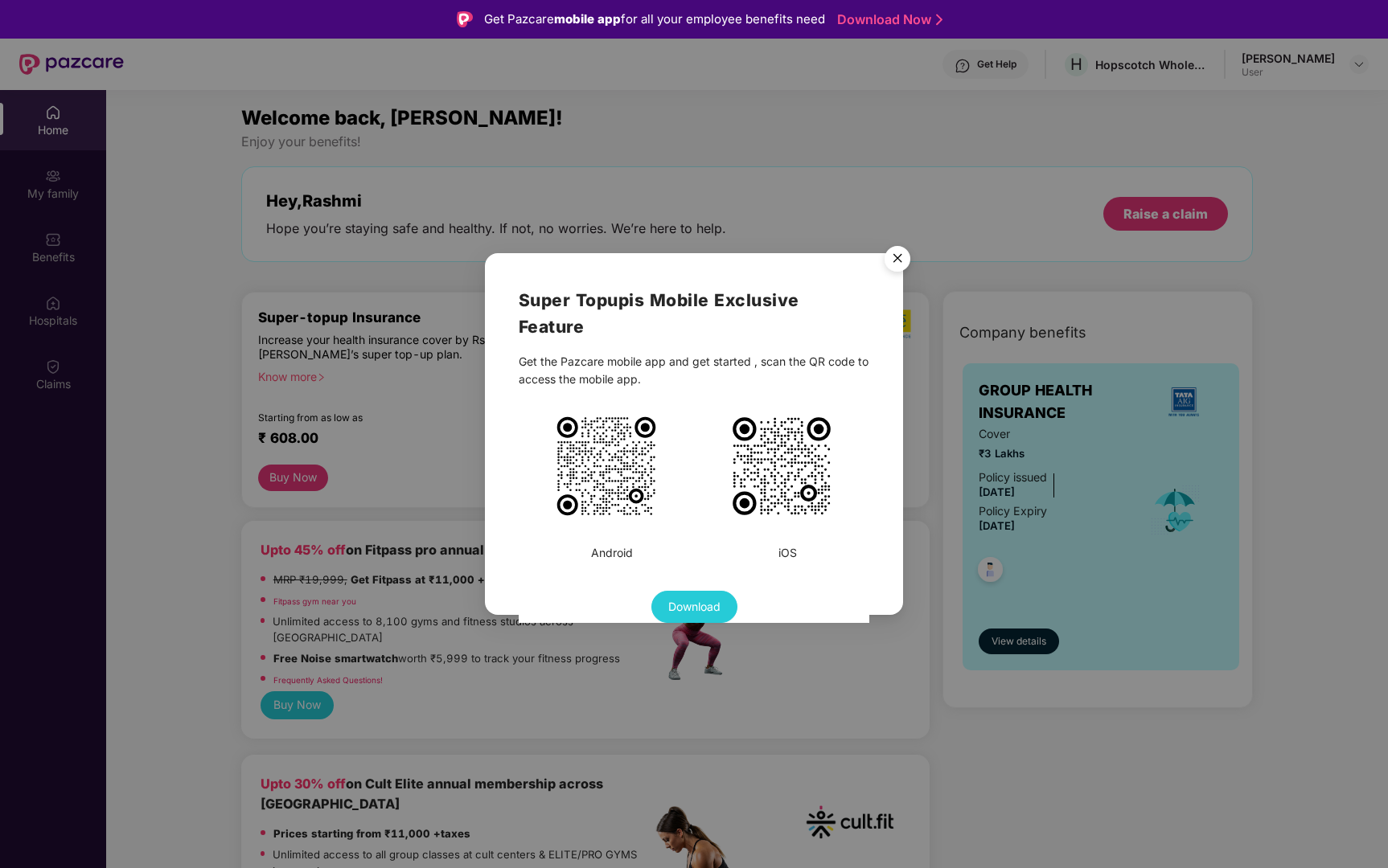
click at [891, 256] on img "Close" at bounding box center [897, 261] width 45 height 45
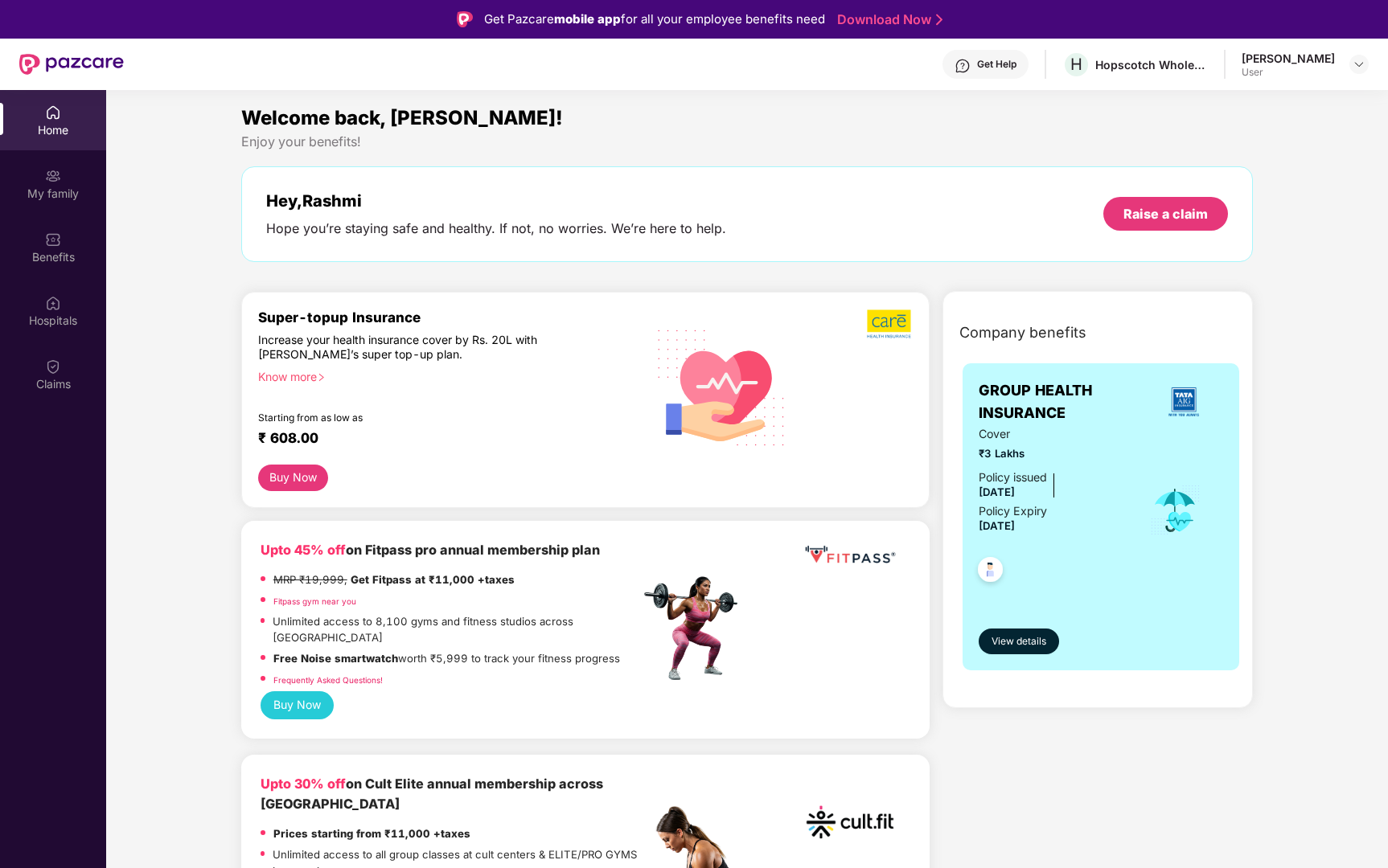
click at [291, 381] on div "Know more" at bounding box center [445, 375] width 373 height 11
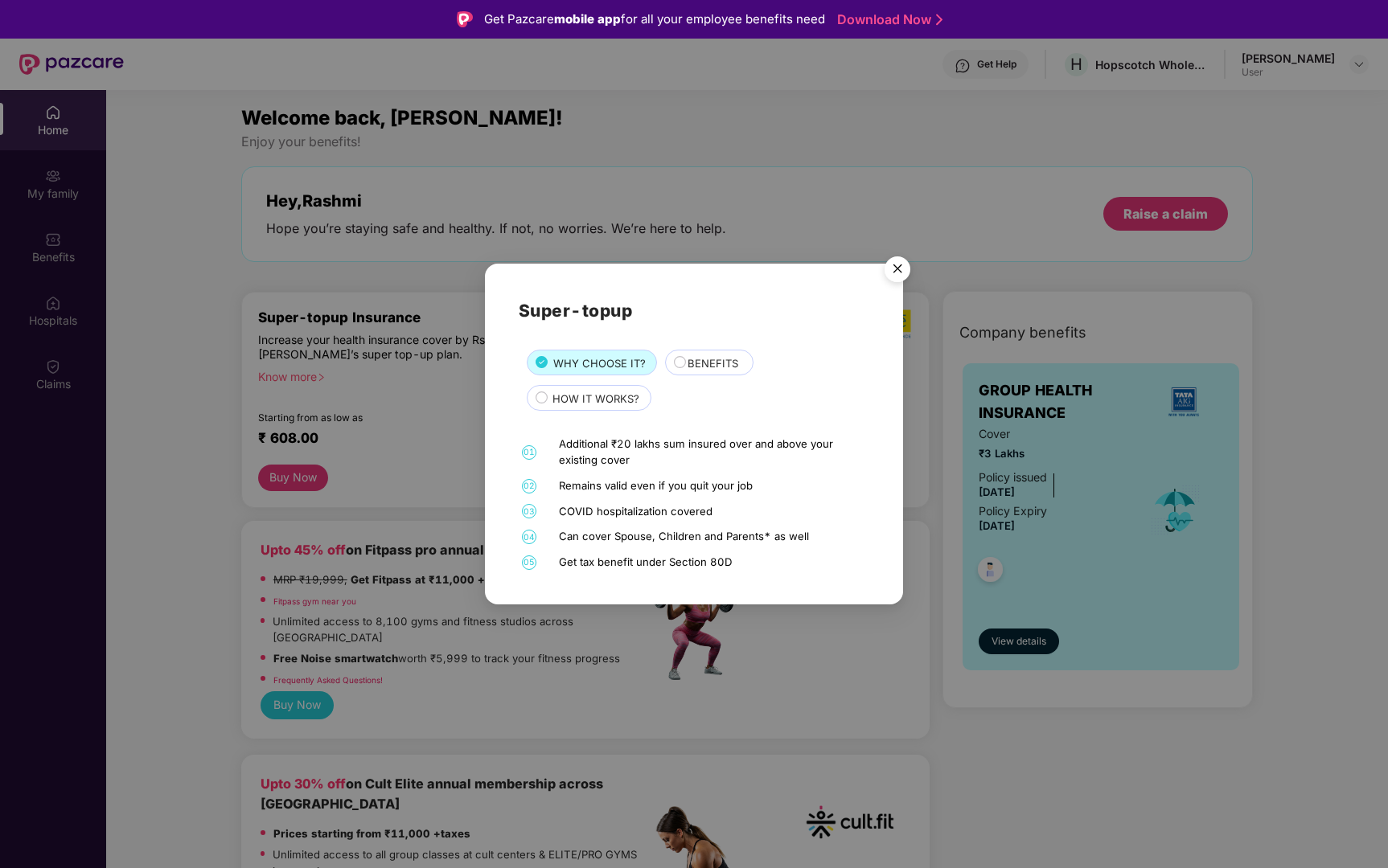
click at [568, 386] on div "HOW IT WORKS?" at bounding box center [589, 398] width 125 height 26
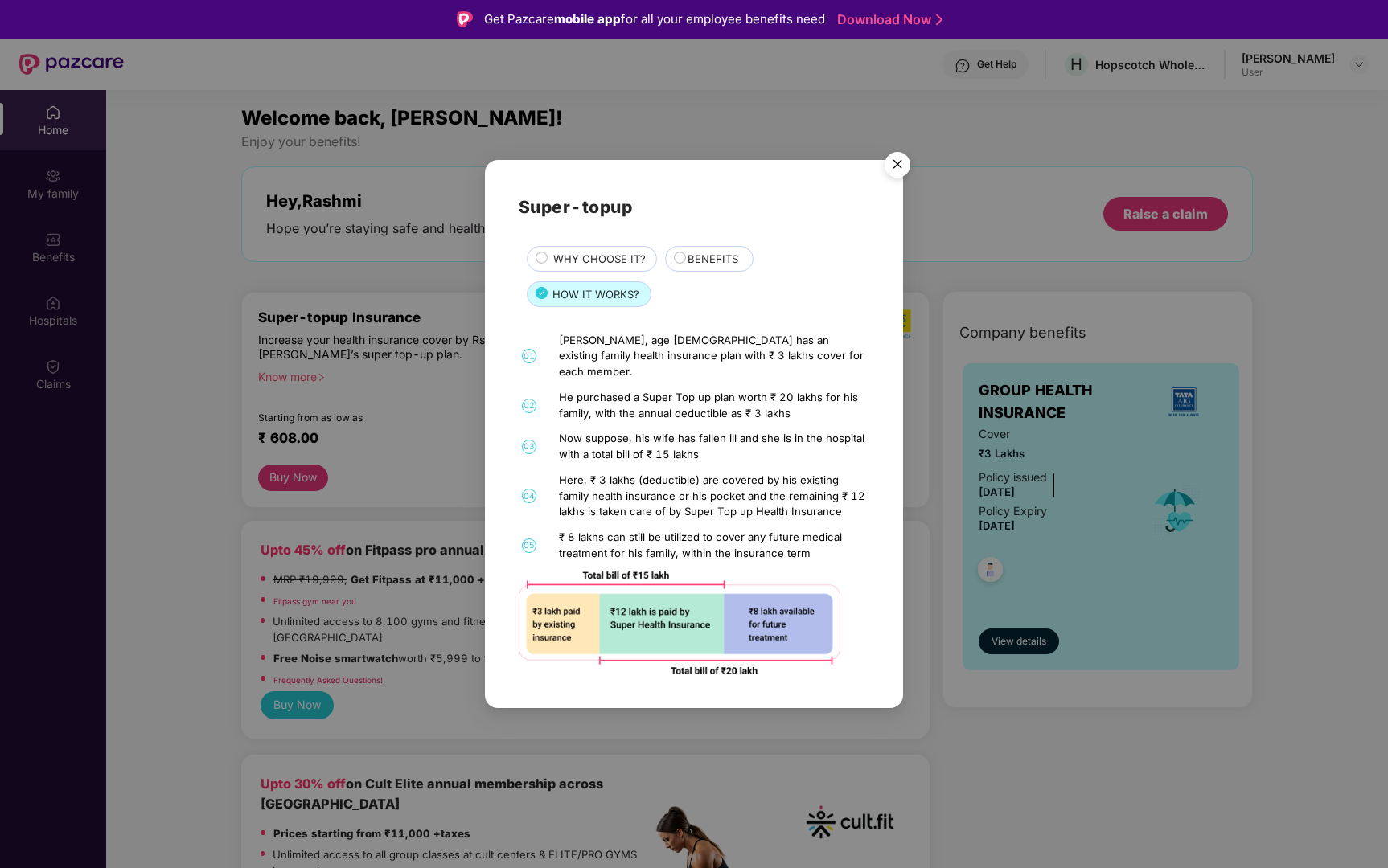
click at [692, 270] on div "BENEFITS" at bounding box center [712, 260] width 66 height 19
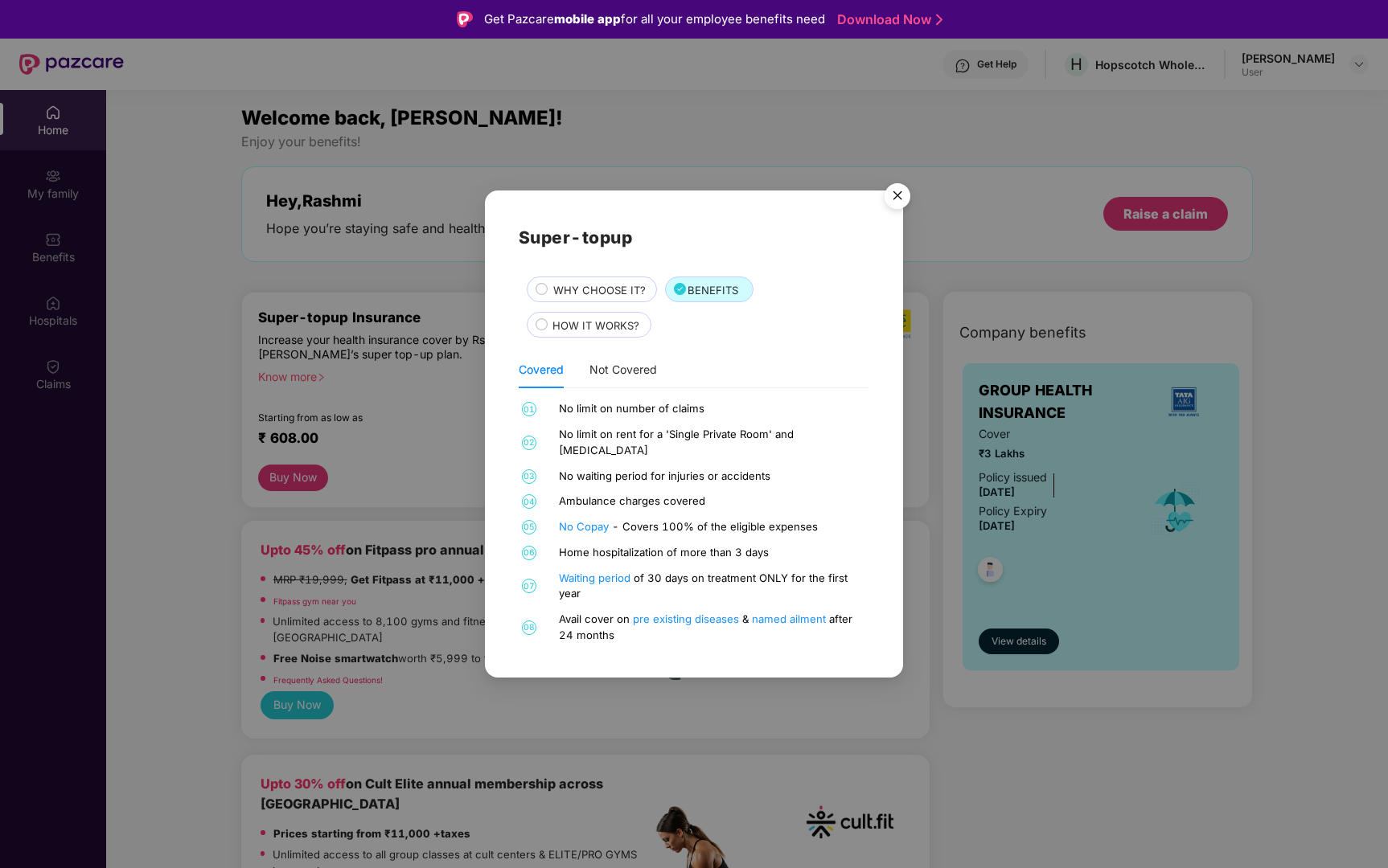
click at [593, 302] on div "WHY CHOOSE IT?" at bounding box center [597, 291] width 103 height 19
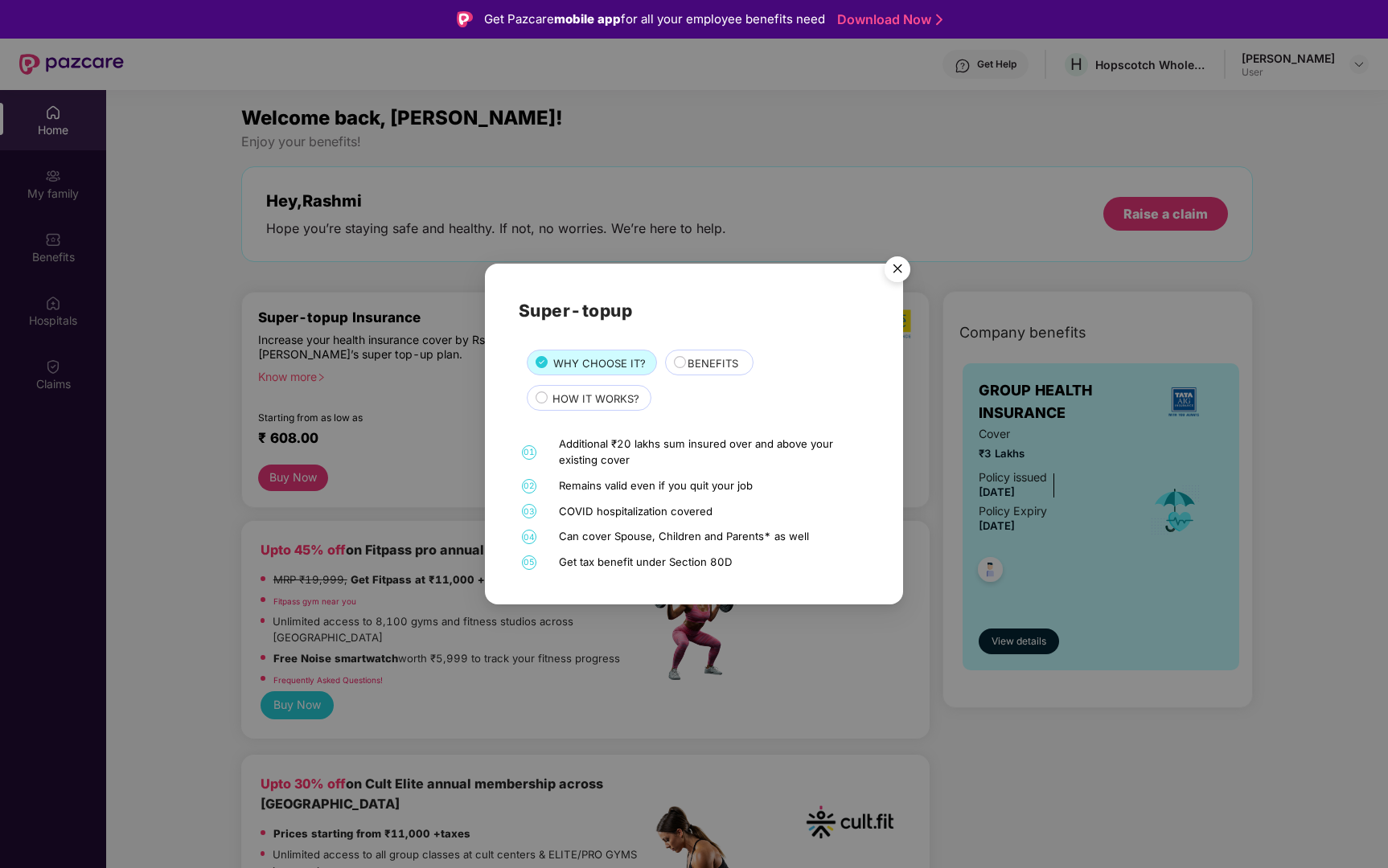
click at [694, 356] on span "BENEFITS" at bounding box center [712, 363] width 51 height 17
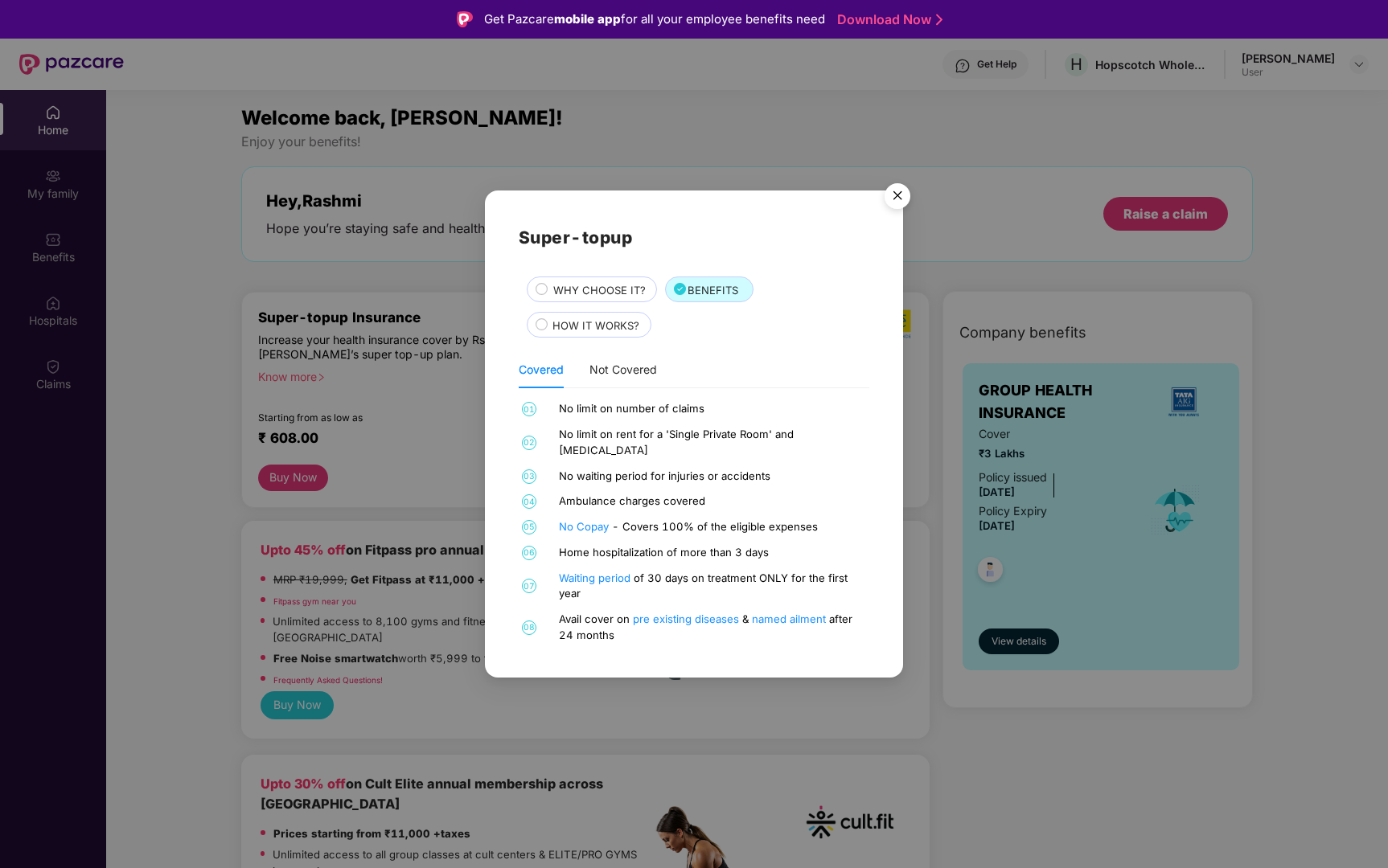
click at [583, 331] on span "HOW IT WORKS?" at bounding box center [596, 326] width 87 height 17
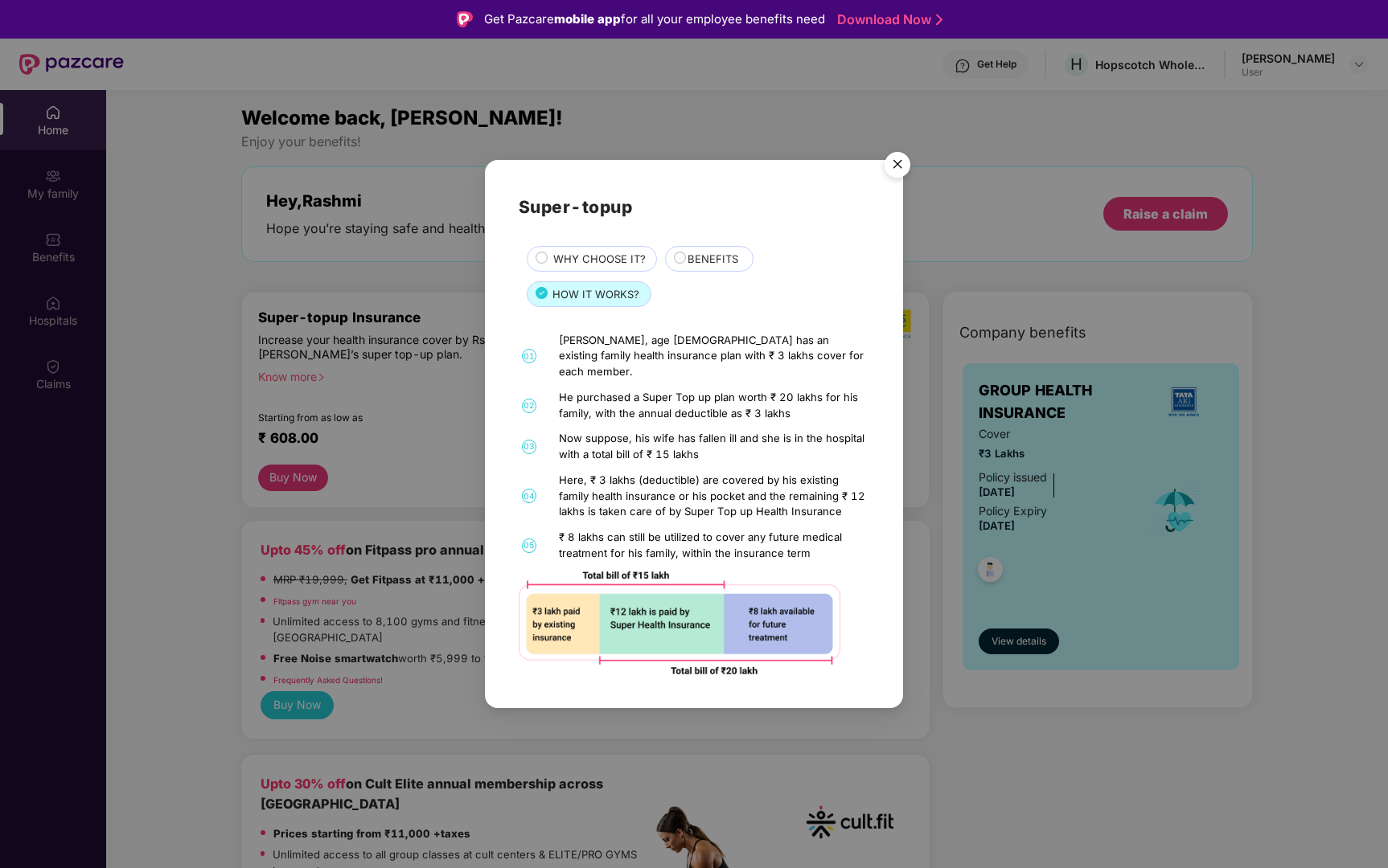
click at [896, 184] on img "Close" at bounding box center [897, 167] width 45 height 45
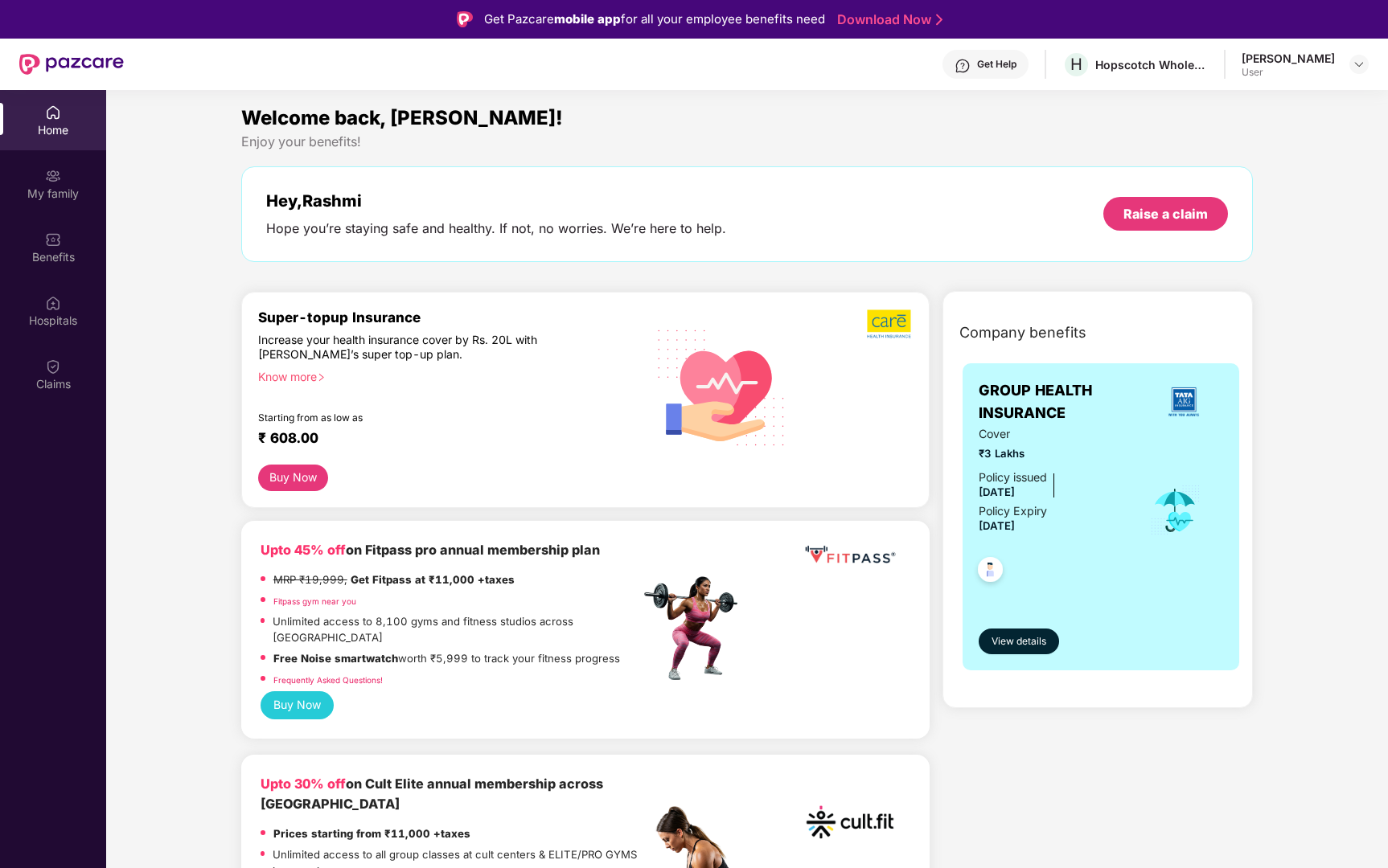
click at [1012, 73] on div "Get Help" at bounding box center [986, 64] width 86 height 29
click at [793, 256] on div "Hey, [PERSON_NAME] you’re staying safe and healthy. If not, no worries. We’re h…" at bounding box center [747, 214] width 1012 height 96
click at [66, 243] on div "Benefits" at bounding box center [53, 246] width 106 height 60
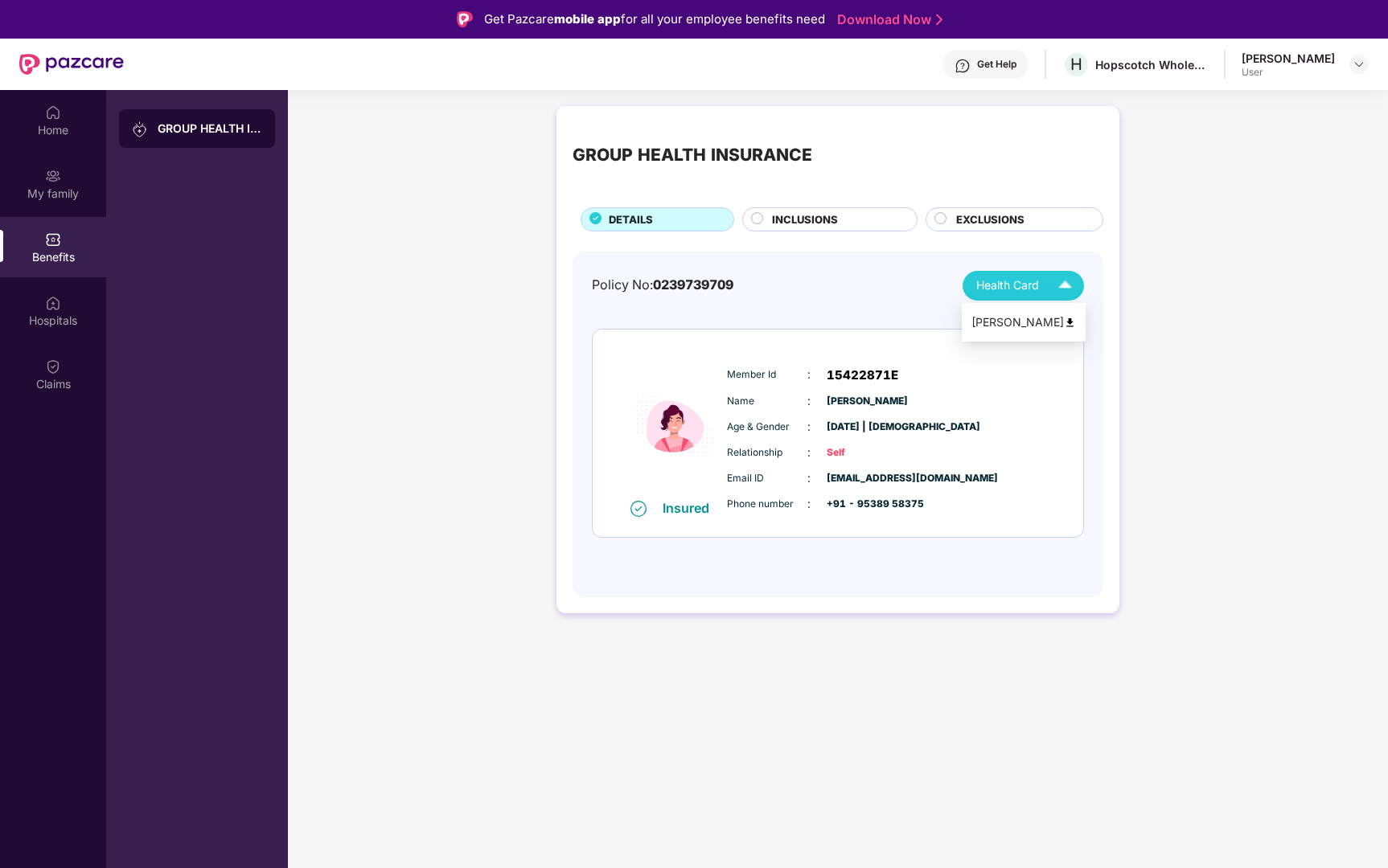
click at [1034, 291] on span "Health Card" at bounding box center [1008, 285] width 63 height 18
click at [1024, 318] on div "[PERSON_NAME]" at bounding box center [1023, 322] width 104 height 18
click at [775, 226] on span "INCLUSIONS" at bounding box center [805, 220] width 66 height 17
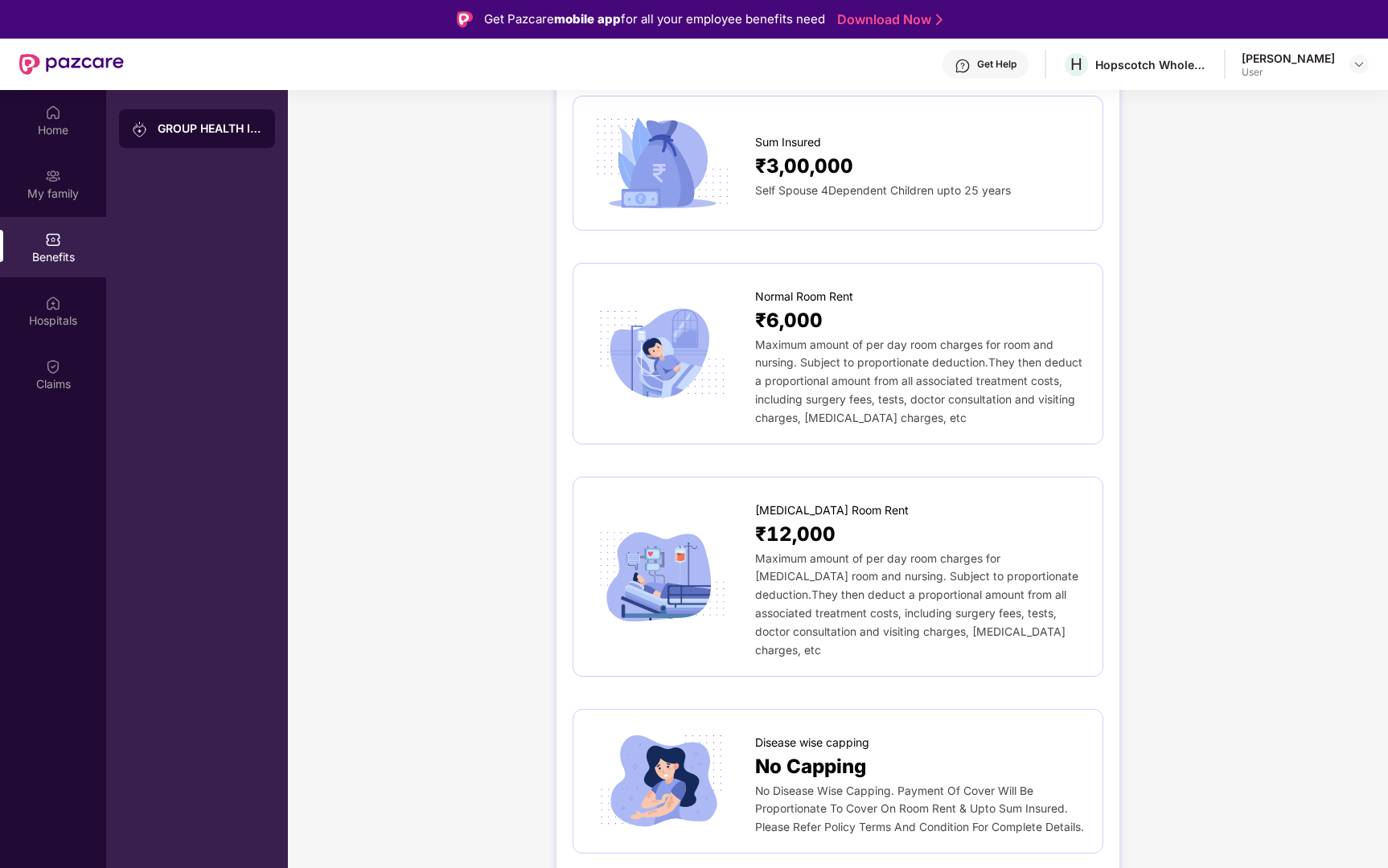
scroll to position [55, 0]
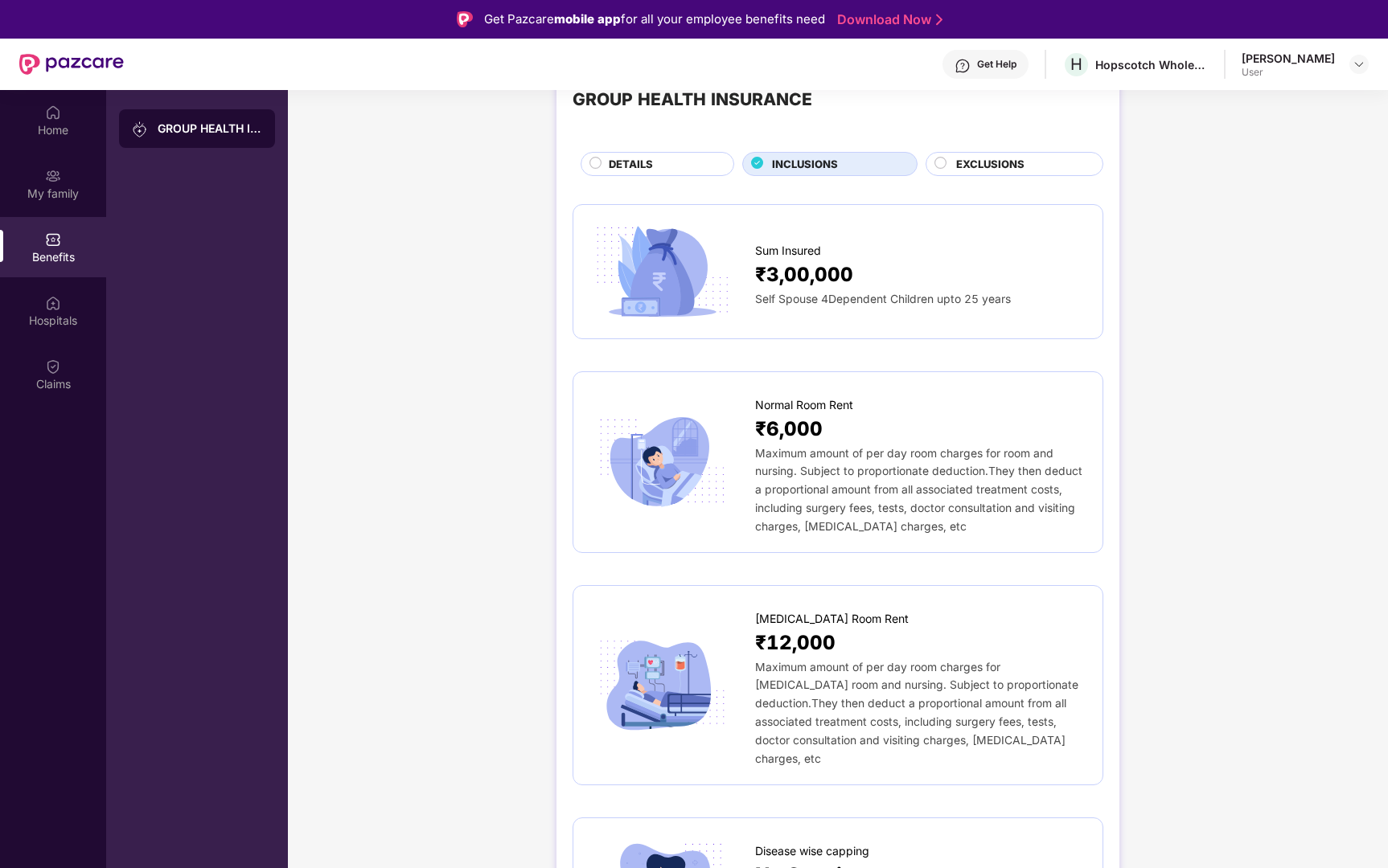
click at [999, 171] on span "EXCLUSIONS" at bounding box center [990, 164] width 68 height 17
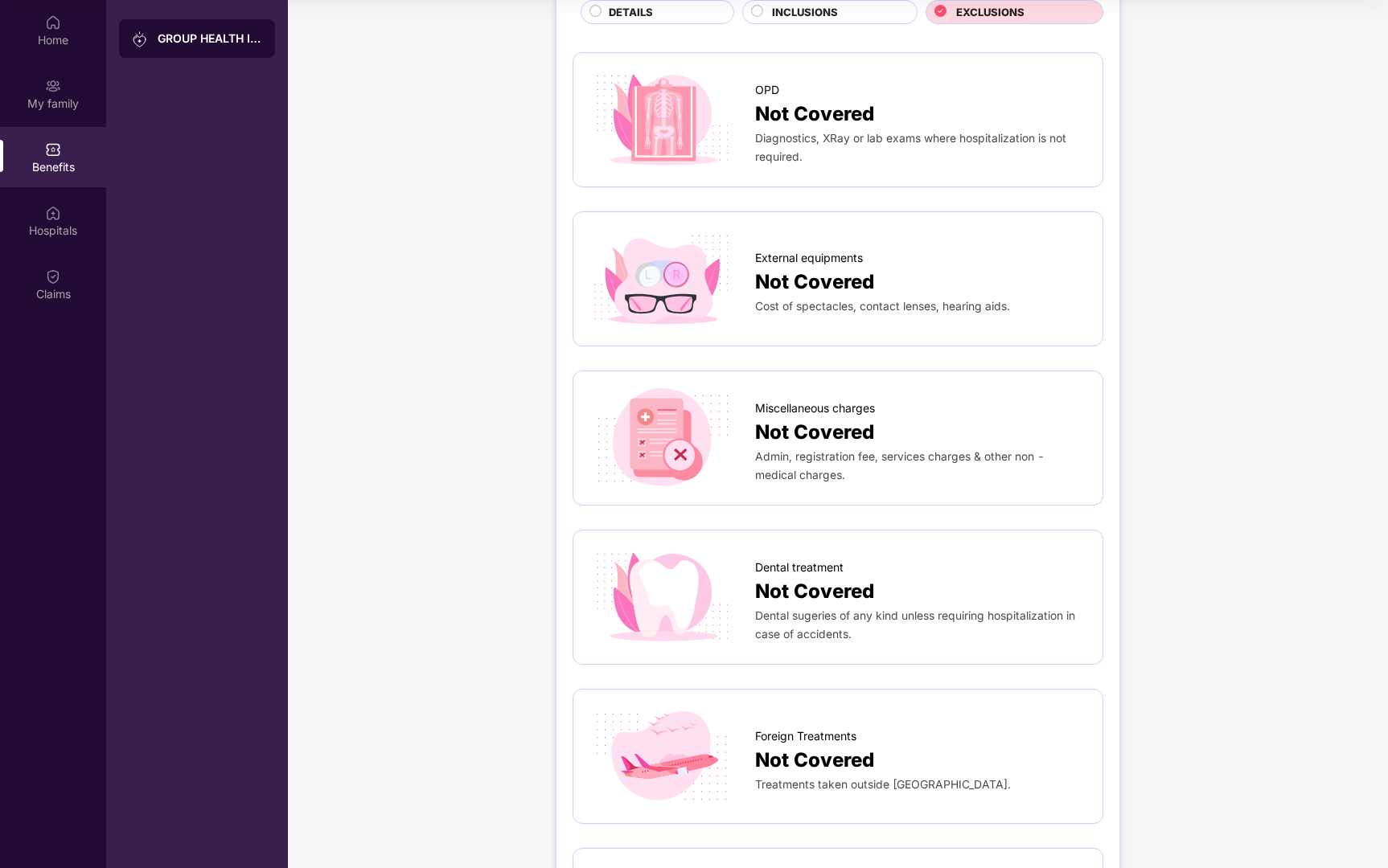
scroll to position [0, 0]
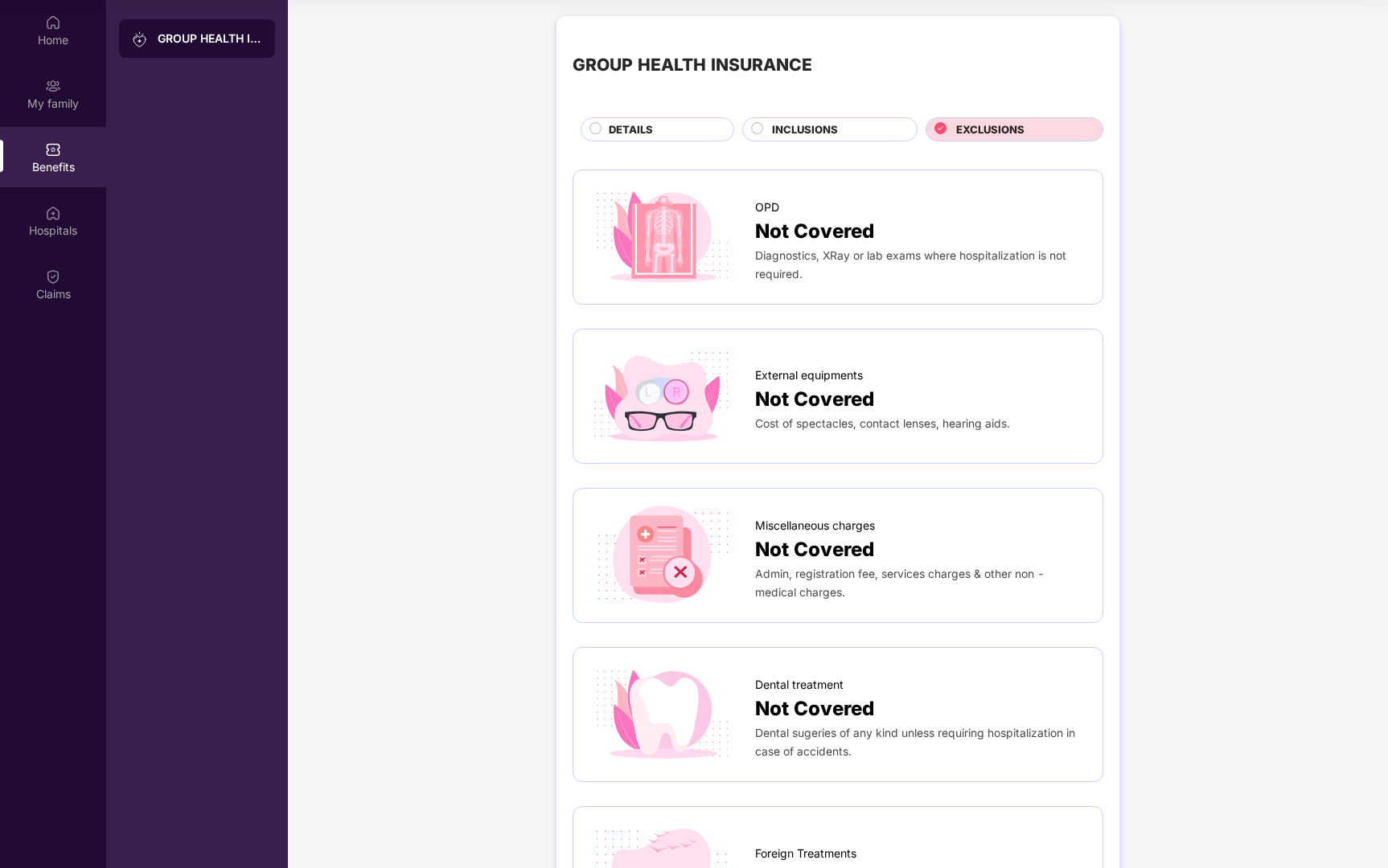
click at [209, 33] on div "GROUP HEALTH INSURANCE" at bounding box center [209, 38] width 104 height 16
click at [614, 135] on span "DETAILS" at bounding box center [631, 130] width 44 height 17
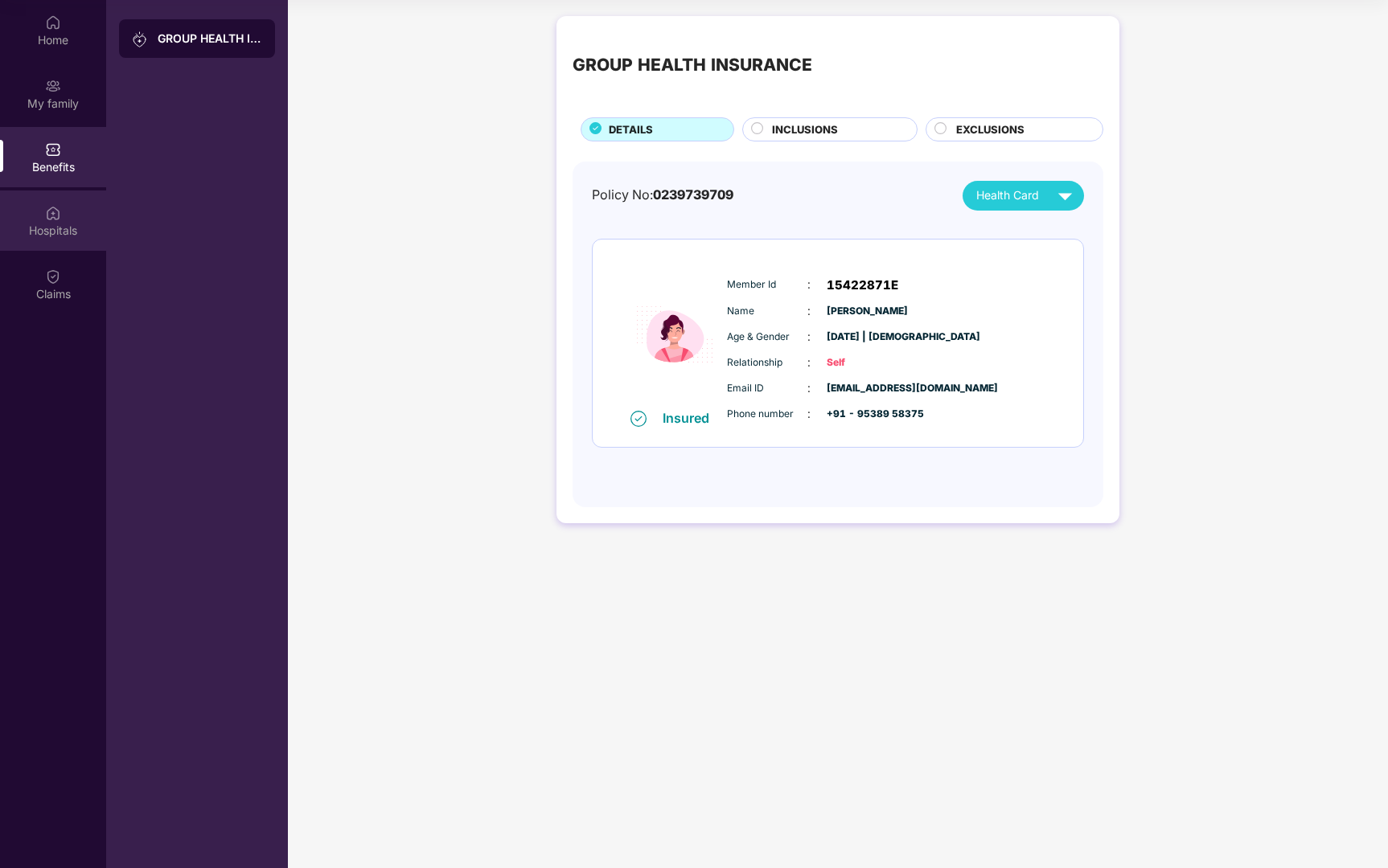
click at [46, 206] on img at bounding box center [53, 212] width 16 height 16
